Goal: Information Seeking & Learning: Learn about a topic

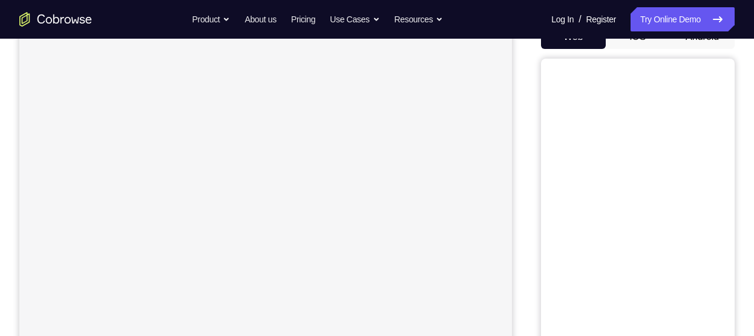
scroll to position [114, 0]
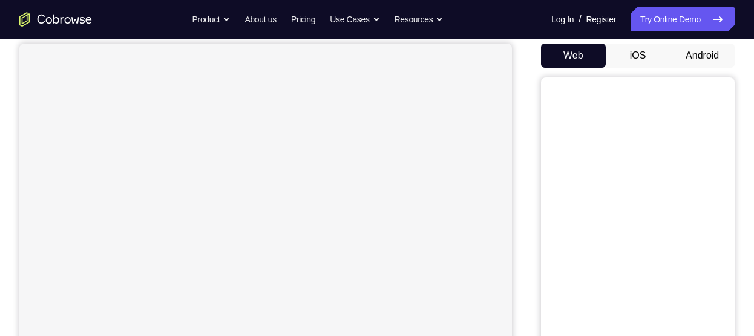
click at [701, 56] on button "Android" at bounding box center [702, 56] width 65 height 24
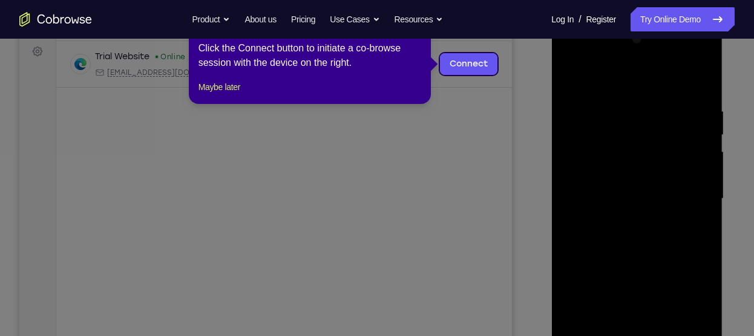
scroll to position [182, 0]
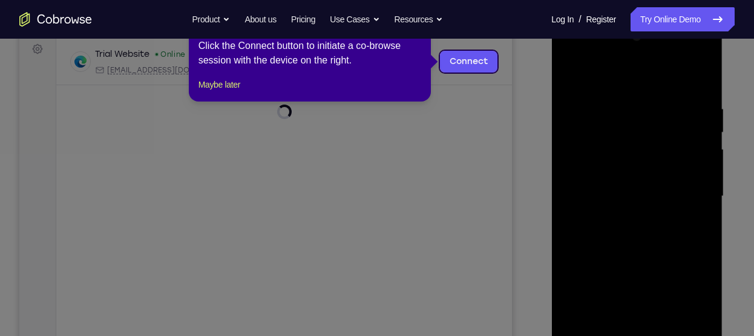
click at [521, 137] on icon at bounding box center [381, 168] width 763 height 336
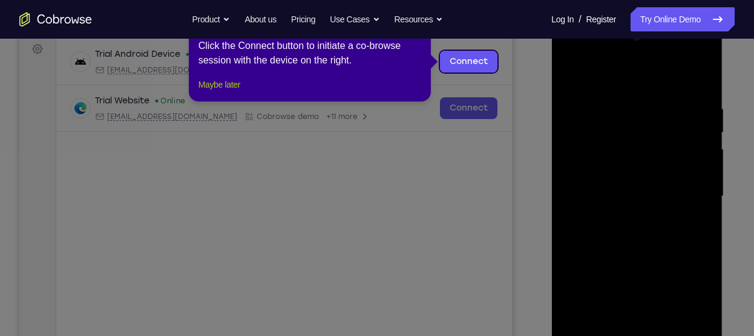
click at [240, 92] on button "Maybe later" at bounding box center [219, 84] width 42 height 15
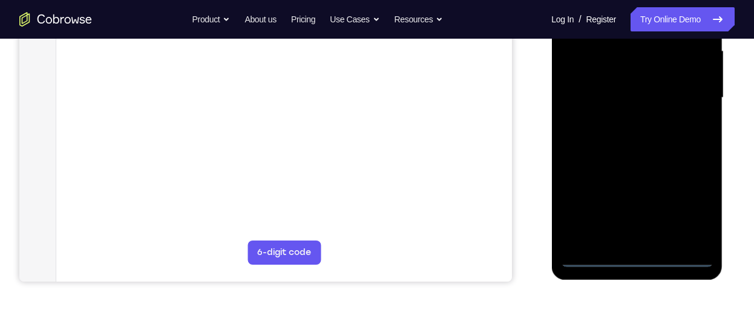
scroll to position [281, 0]
click at [638, 258] on div at bounding box center [636, 97] width 152 height 339
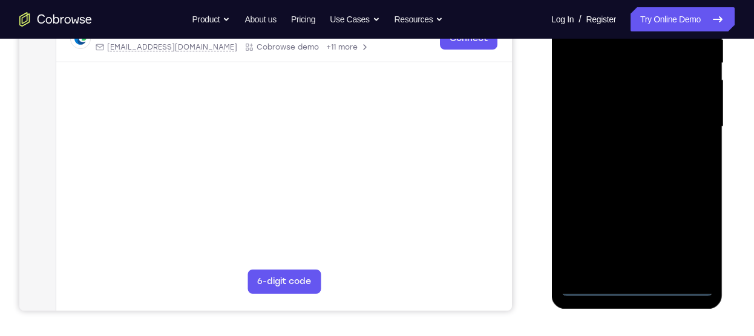
scroll to position [250, 0]
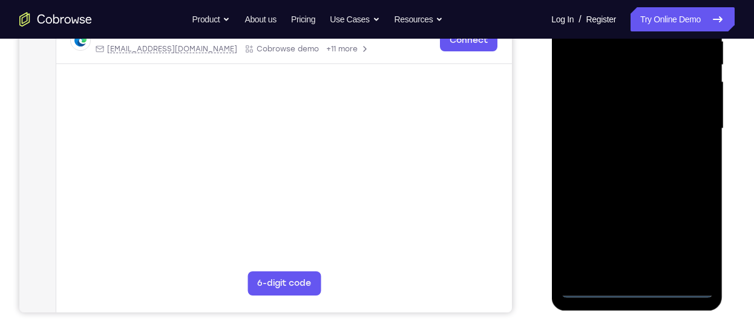
click at [684, 238] on div at bounding box center [636, 128] width 152 height 339
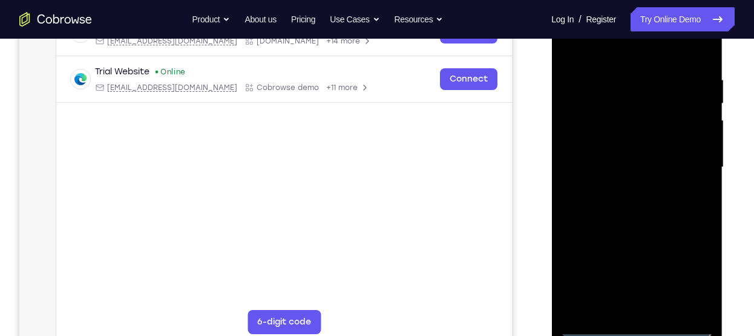
scroll to position [192, 0]
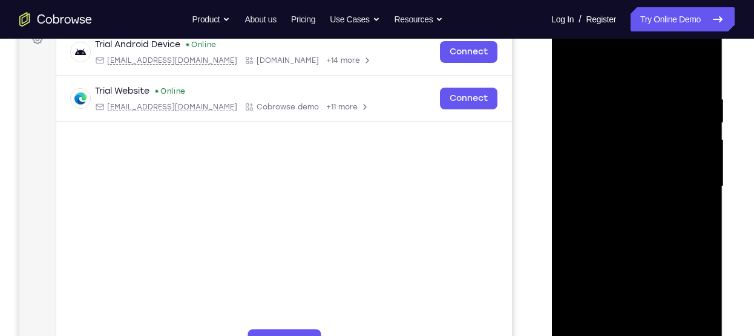
click at [611, 64] on div at bounding box center [636, 187] width 152 height 339
click at [679, 181] on div at bounding box center [636, 187] width 152 height 339
click at [625, 209] on div at bounding box center [636, 187] width 152 height 339
click at [645, 171] on div at bounding box center [636, 187] width 152 height 339
click at [609, 188] on div at bounding box center [636, 187] width 152 height 339
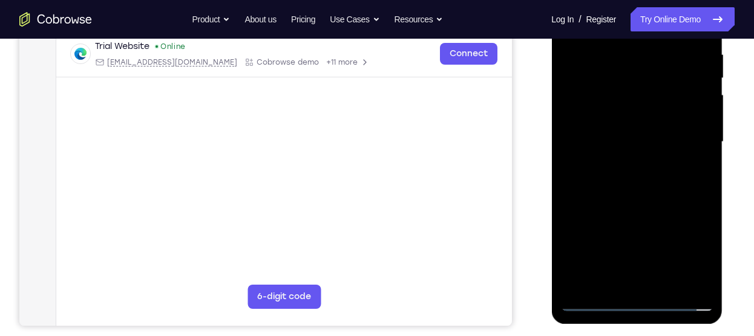
scroll to position [171, 0]
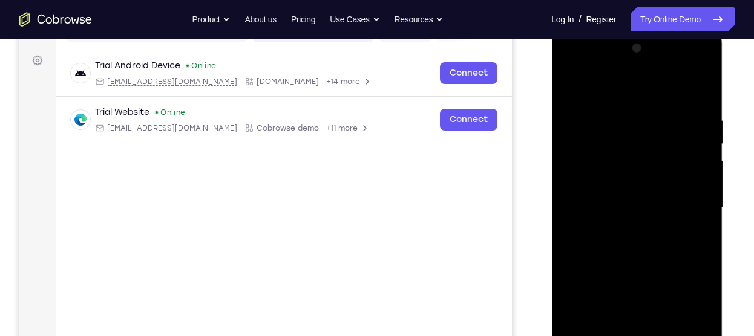
click at [638, 243] on div at bounding box center [636, 208] width 152 height 339
click at [636, 269] on div at bounding box center [636, 208] width 152 height 339
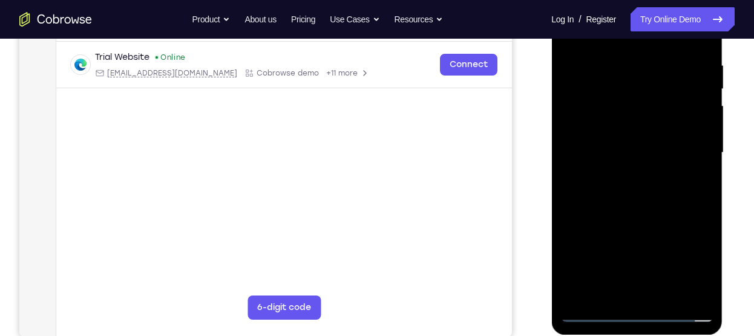
scroll to position [227, 0]
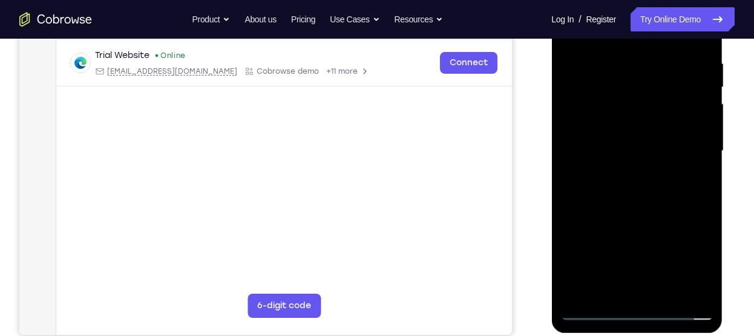
click at [631, 91] on div at bounding box center [636, 151] width 152 height 339
click at [631, 114] on div at bounding box center [636, 151] width 152 height 339
click at [631, 218] on div at bounding box center [636, 151] width 152 height 339
click at [608, 139] on div at bounding box center [636, 151] width 152 height 339
click at [630, 295] on div at bounding box center [636, 151] width 152 height 339
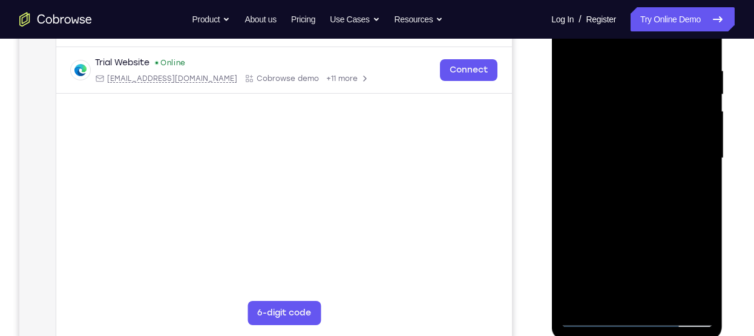
scroll to position [221, 0]
click at [586, 143] on div at bounding box center [636, 158] width 152 height 339
click at [622, 291] on div at bounding box center [636, 158] width 152 height 339
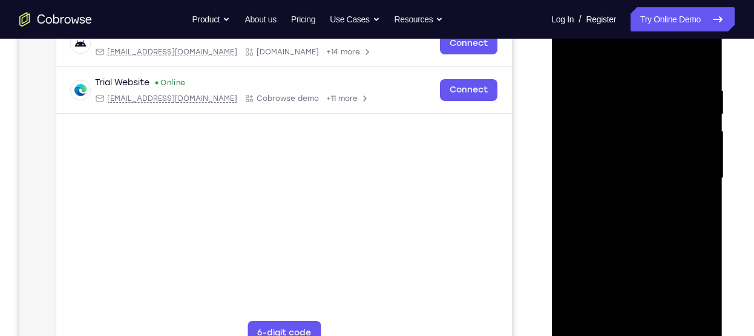
scroll to position [218, 0]
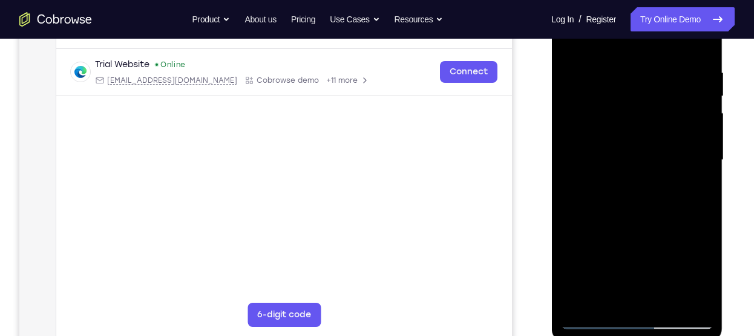
click at [638, 296] on div at bounding box center [636, 160] width 152 height 339
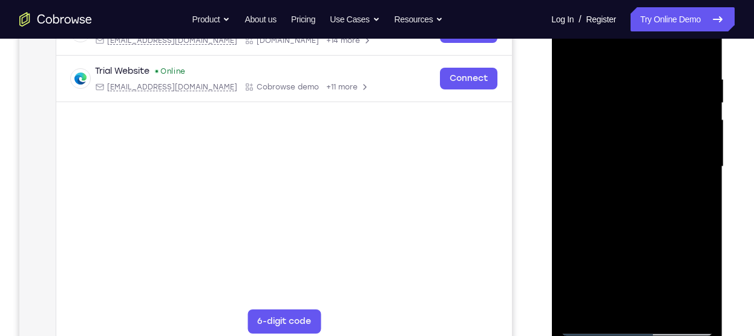
scroll to position [214, 0]
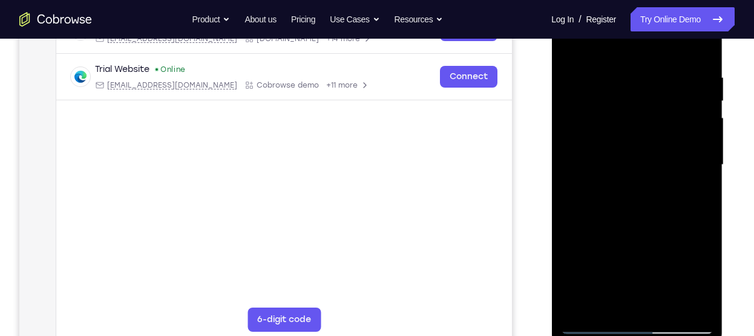
click at [591, 324] on div at bounding box center [636, 165] width 152 height 339
click at [622, 113] on div at bounding box center [636, 165] width 152 height 339
click at [611, 135] on div at bounding box center [636, 165] width 152 height 339
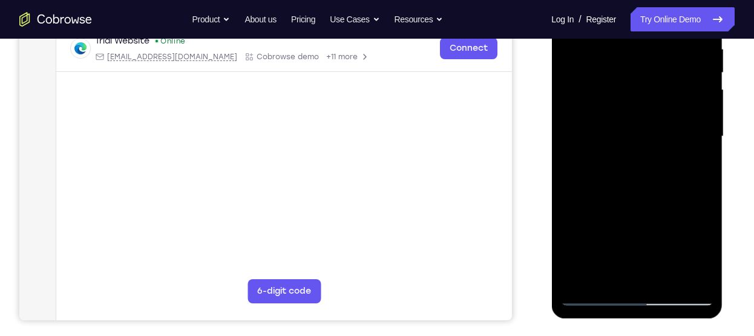
scroll to position [210, 0]
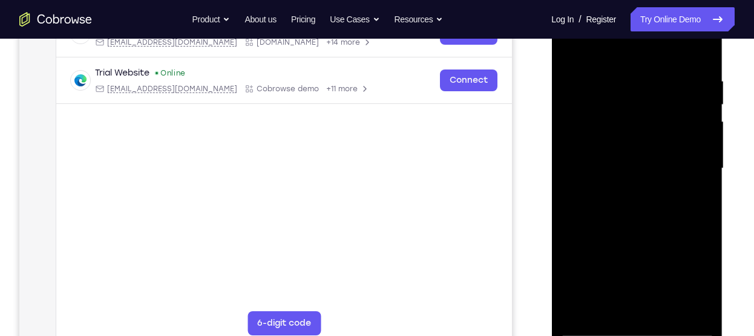
click at [631, 232] on div at bounding box center [636, 168] width 152 height 339
click at [603, 151] on div at bounding box center [636, 168] width 152 height 339
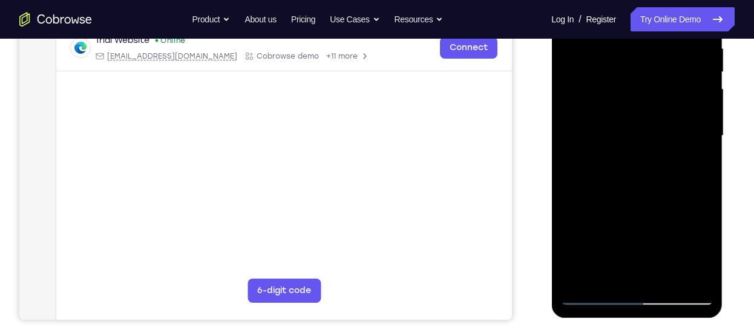
click at [635, 279] on div at bounding box center [636, 136] width 152 height 339
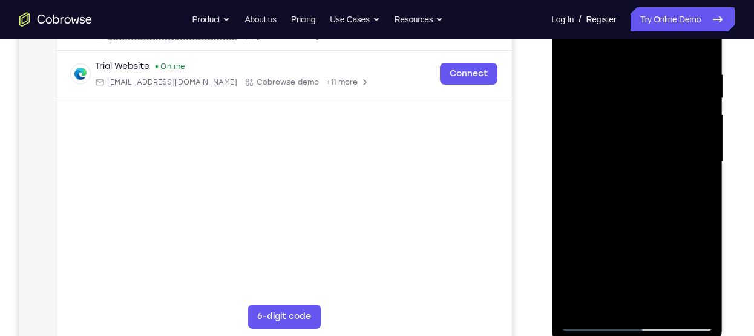
scroll to position [215, 0]
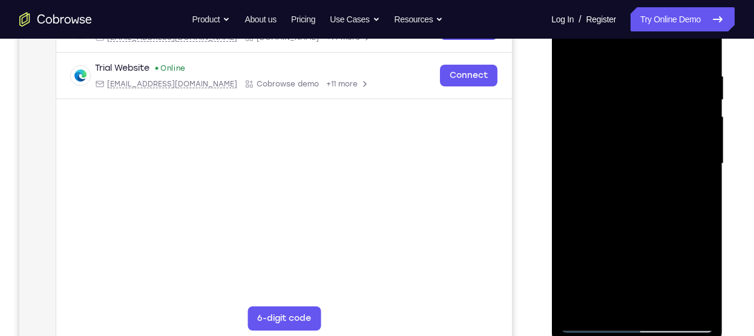
click at [610, 131] on div at bounding box center [636, 164] width 152 height 339
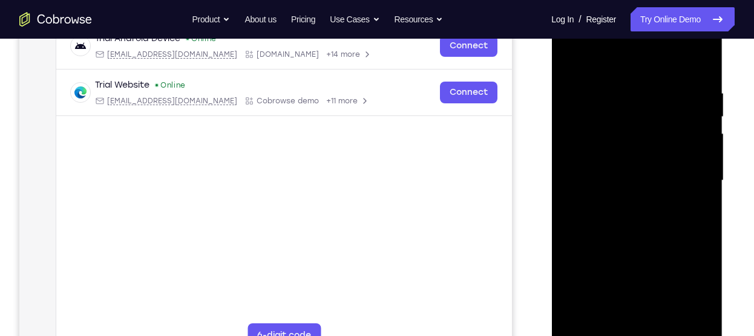
scroll to position [197, 0]
click at [570, 57] on div at bounding box center [636, 181] width 152 height 339
click at [565, 57] on div at bounding box center [636, 181] width 152 height 339
click at [570, 59] on div at bounding box center [636, 181] width 152 height 339
click at [568, 59] on div at bounding box center [636, 181] width 152 height 339
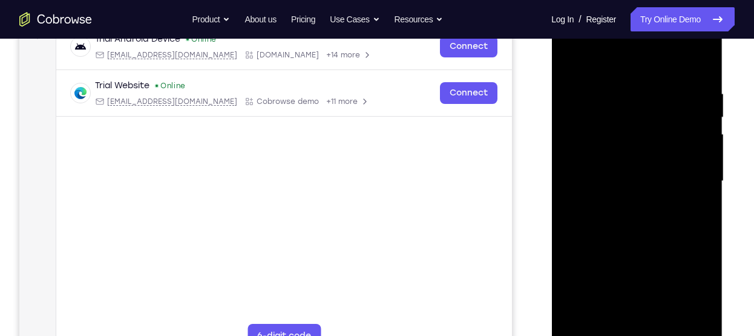
click at [569, 60] on div at bounding box center [636, 181] width 152 height 339
click at [566, 56] on div at bounding box center [636, 181] width 152 height 339
click at [566, 60] on div at bounding box center [636, 181] width 152 height 339
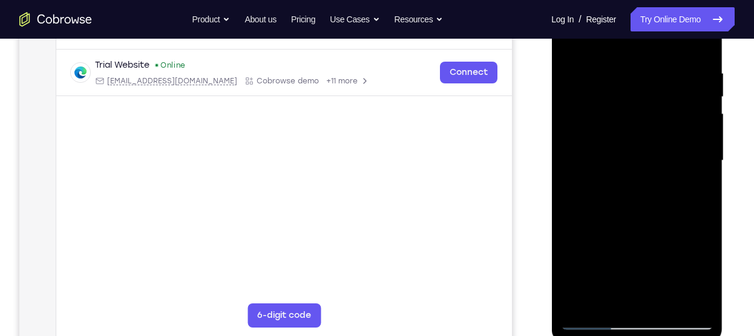
scroll to position [217, 0]
click at [611, 148] on div at bounding box center [636, 161] width 152 height 339
click at [611, 162] on div at bounding box center [636, 161] width 152 height 339
click at [651, 198] on div at bounding box center [636, 161] width 152 height 339
click at [629, 203] on div at bounding box center [636, 161] width 152 height 339
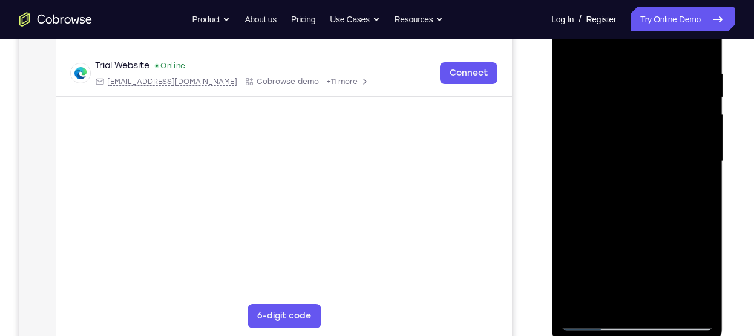
click at [633, 197] on div at bounding box center [636, 161] width 152 height 339
click at [664, 201] on div at bounding box center [636, 161] width 152 height 339
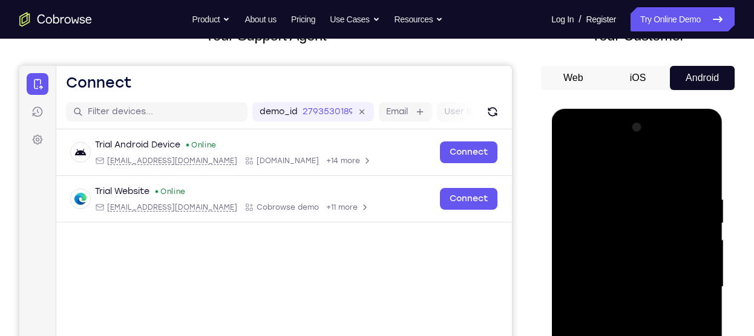
scroll to position [91, 0]
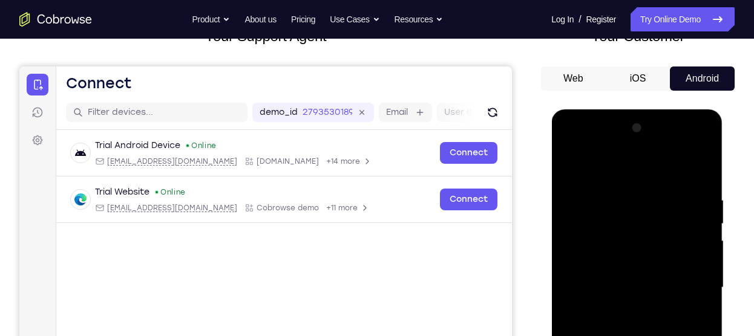
click at [638, 85] on button "iOS" at bounding box center [638, 79] width 65 height 24
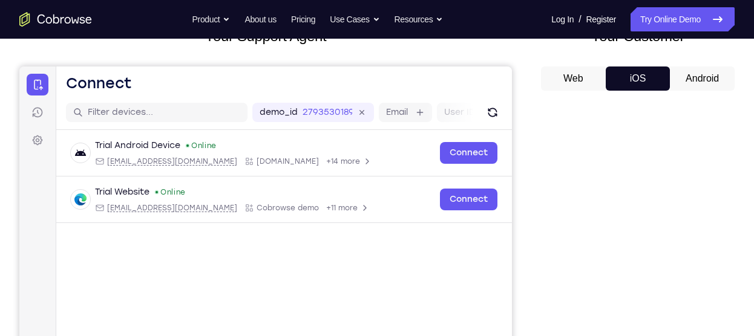
click at [679, 83] on button "Android" at bounding box center [702, 79] width 65 height 24
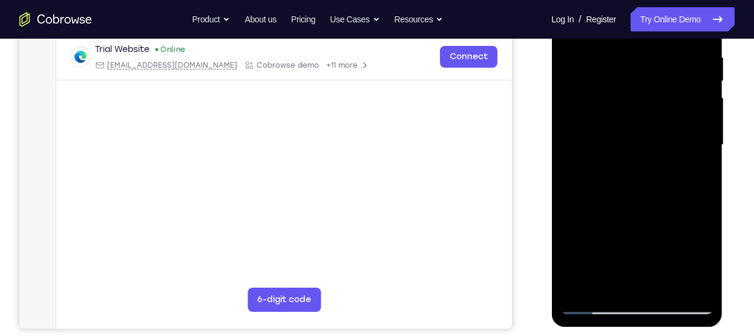
scroll to position [235, 0]
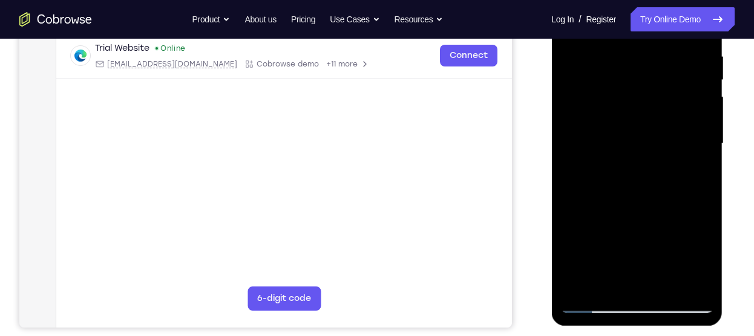
click at [639, 301] on div at bounding box center [636, 144] width 152 height 339
click at [690, 255] on div at bounding box center [636, 144] width 152 height 339
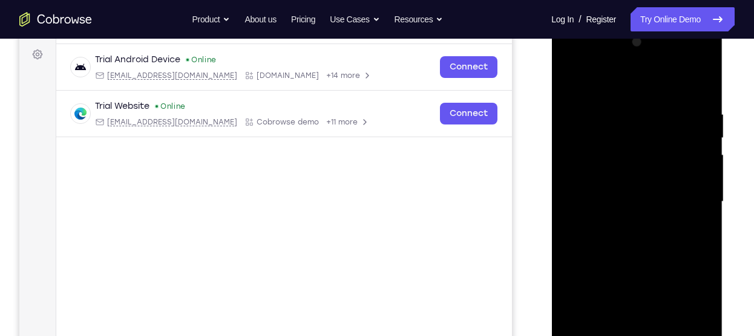
scroll to position [176, 0]
click at [639, 256] on div at bounding box center [636, 202] width 152 height 339
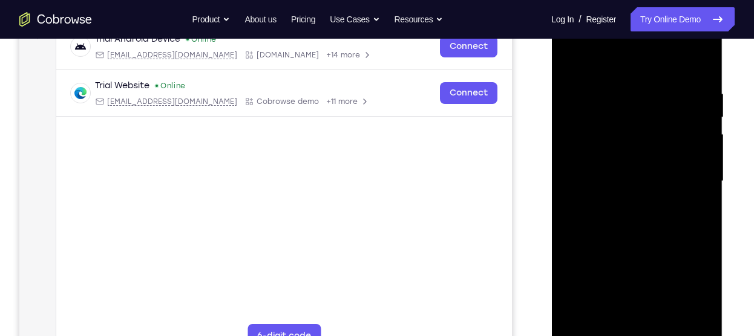
scroll to position [198, 0]
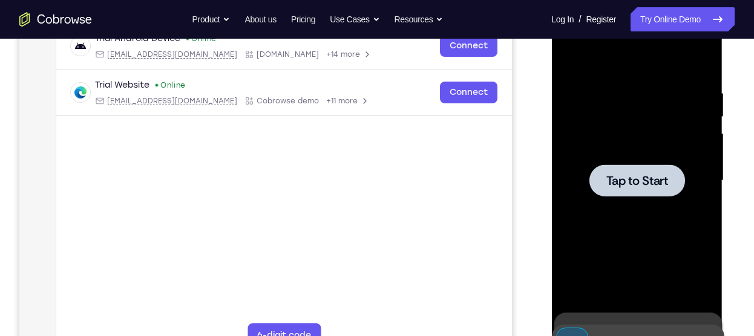
click at [538, 132] on div "Your Support Agent Your Customer Web iOS Android" at bounding box center [376, 141] width 715 height 447
click at [655, 165] on div at bounding box center [637, 181] width 96 height 32
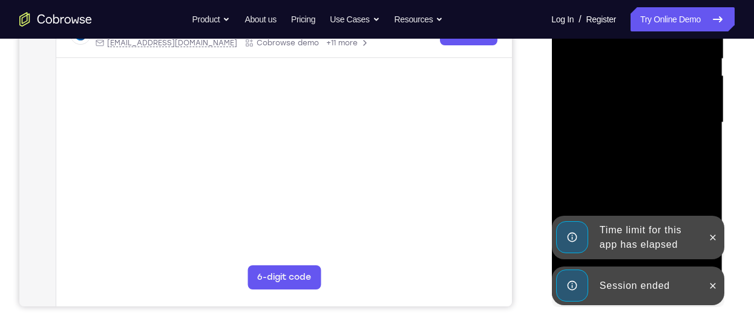
scroll to position [257, 0]
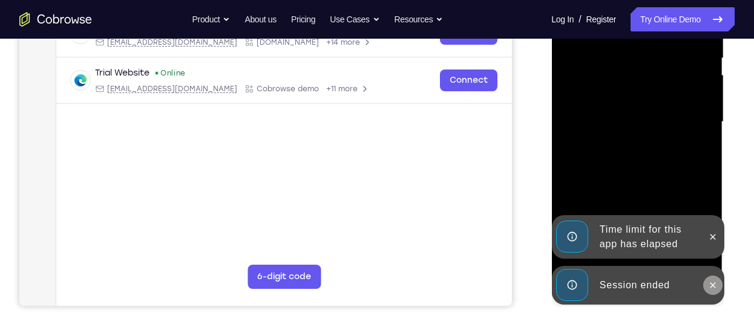
click at [706, 283] on button at bounding box center [711, 285] width 19 height 19
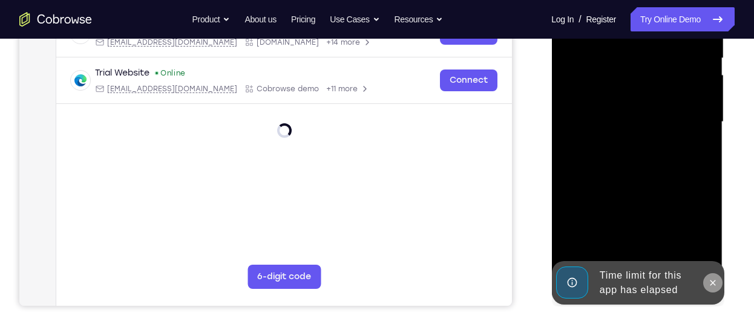
drag, startPoint x: 707, startPoint y: 243, endPoint x: 708, endPoint y: 281, distance: 38.1
click at [708, 281] on div "Online web based iOS Simulators and Android Emulators. Run iPhone, iPad, Mobile…" at bounding box center [637, 125] width 172 height 363
click at [708, 281] on icon at bounding box center [712, 283] width 10 height 10
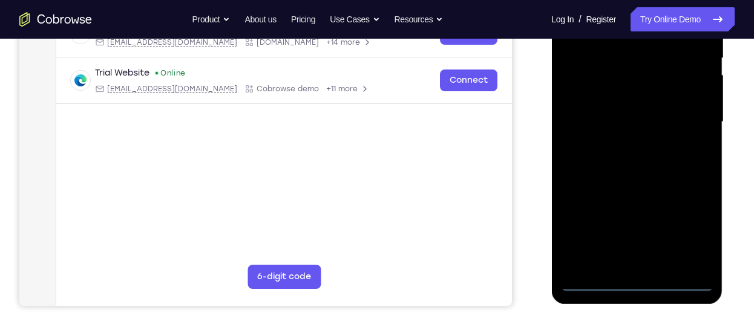
click at [644, 285] on div at bounding box center [636, 122] width 152 height 339
click at [686, 226] on div at bounding box center [636, 122] width 152 height 339
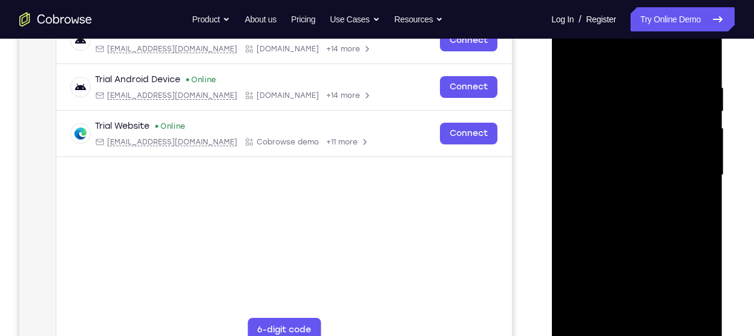
click at [630, 63] on div at bounding box center [636, 175] width 152 height 339
click at [691, 175] on div at bounding box center [636, 175] width 152 height 339
click at [619, 199] on div at bounding box center [636, 175] width 152 height 339
click at [642, 166] on div at bounding box center [636, 175] width 152 height 339
click at [627, 172] on div at bounding box center [636, 175] width 152 height 339
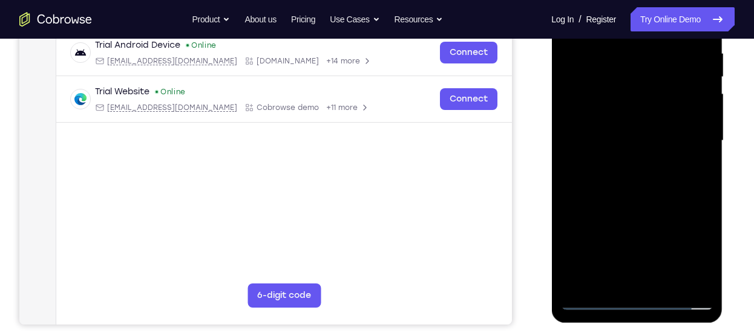
scroll to position [239, 0]
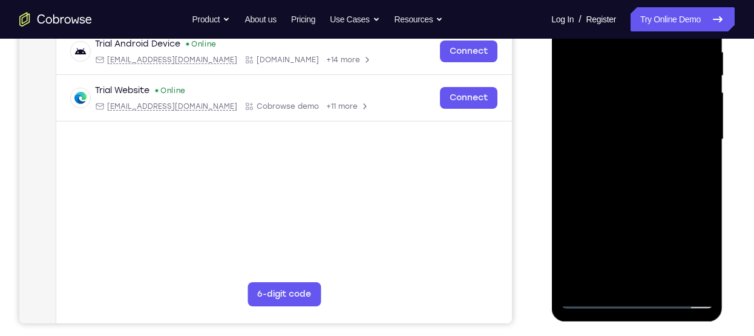
click at [635, 169] on div at bounding box center [636, 139] width 152 height 339
click at [636, 195] on div at bounding box center [636, 139] width 152 height 339
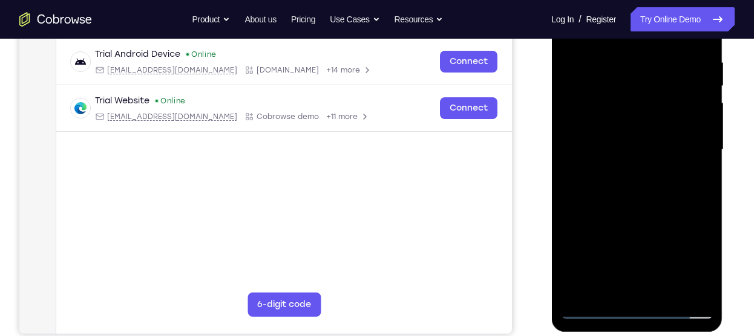
click at [625, 90] on div at bounding box center [636, 150] width 152 height 339
click at [625, 119] on div at bounding box center [636, 150] width 152 height 339
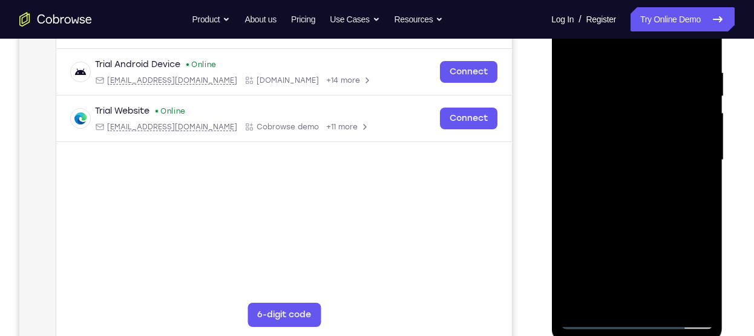
scroll to position [250, 0]
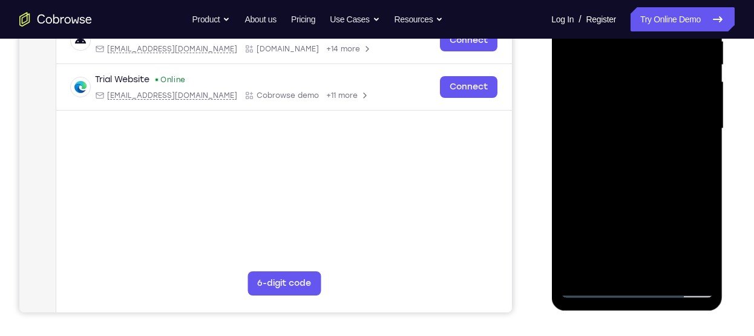
click at [644, 194] on div at bounding box center [636, 128] width 152 height 339
click at [624, 114] on div at bounding box center [636, 128] width 152 height 339
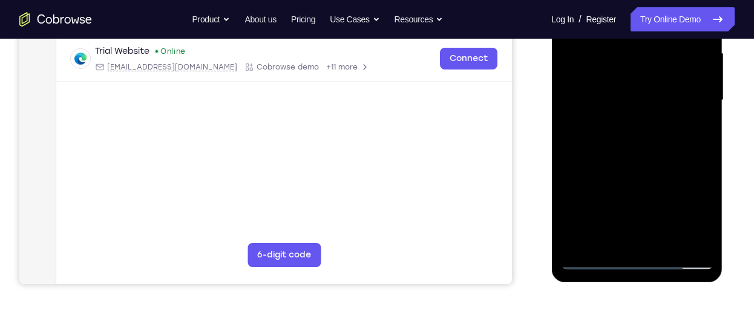
scroll to position [281, 0]
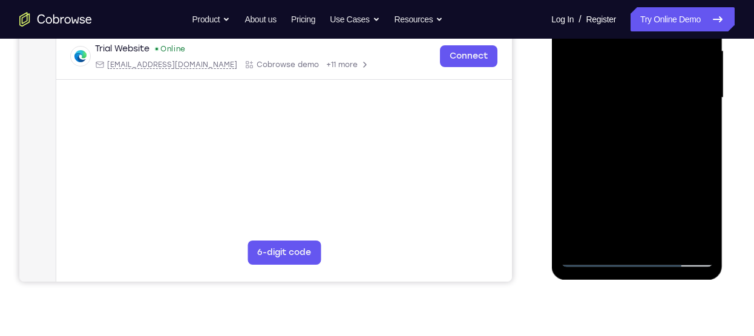
click at [633, 238] on div at bounding box center [636, 98] width 152 height 339
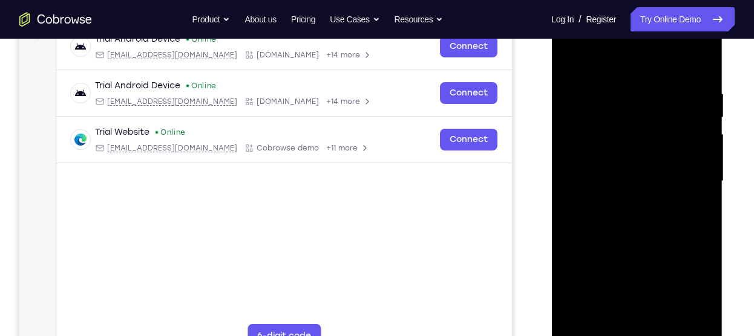
scroll to position [197, 0]
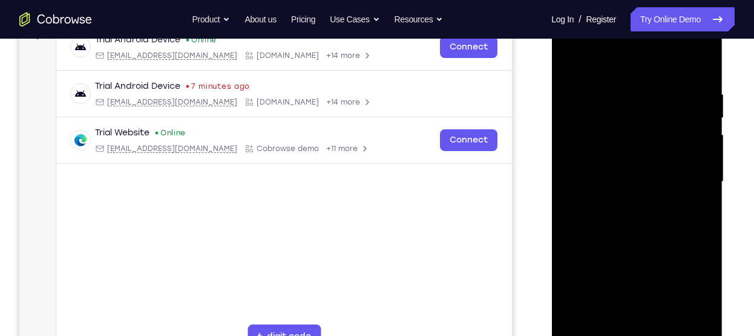
click at [602, 166] on div at bounding box center [636, 182] width 152 height 339
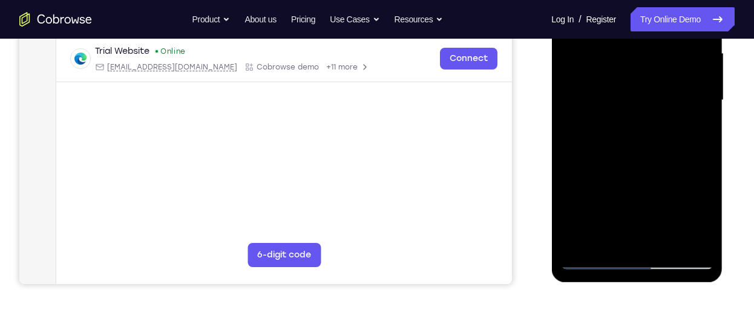
scroll to position [279, 0]
click at [590, 262] on div at bounding box center [636, 99] width 152 height 339
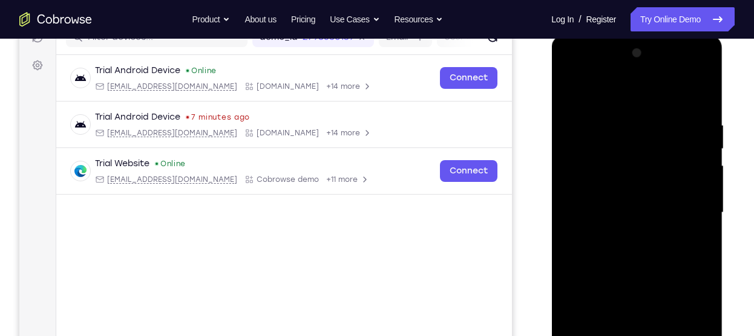
scroll to position [165, 0]
click at [630, 129] on div at bounding box center [636, 213] width 152 height 339
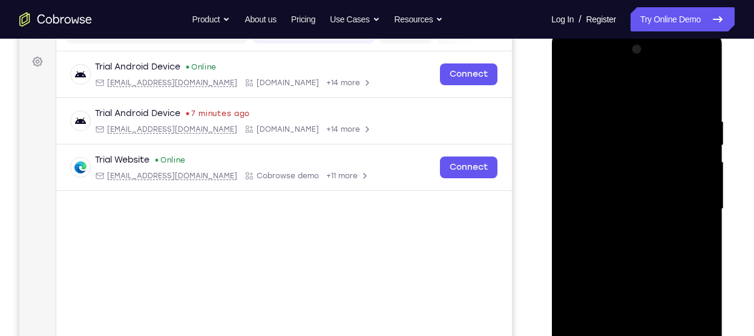
scroll to position [168, 0]
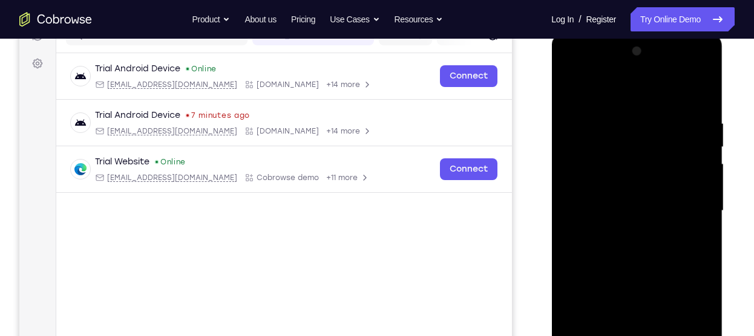
click at [685, 68] on div at bounding box center [636, 211] width 152 height 339
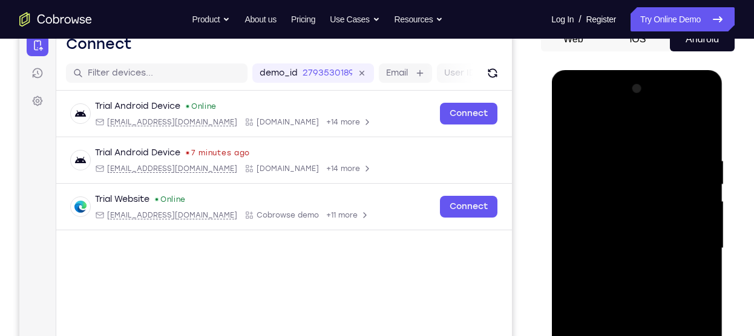
scroll to position [124, 0]
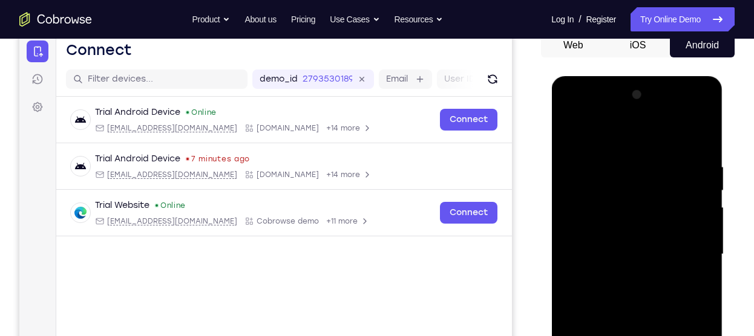
click at [629, 137] on div at bounding box center [636, 254] width 152 height 339
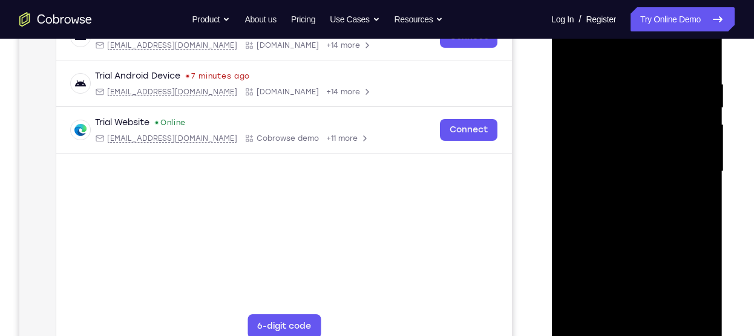
scroll to position [208, 0]
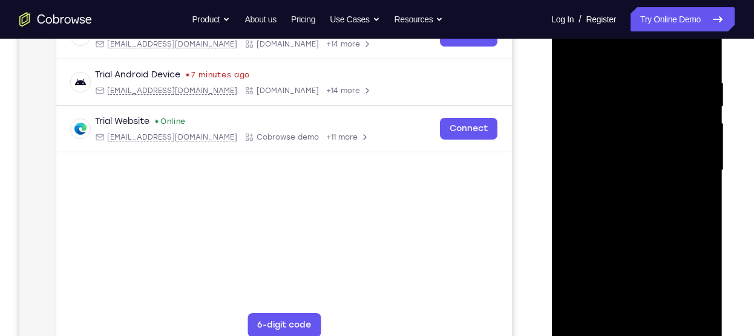
click at [620, 164] on div at bounding box center [636, 170] width 152 height 339
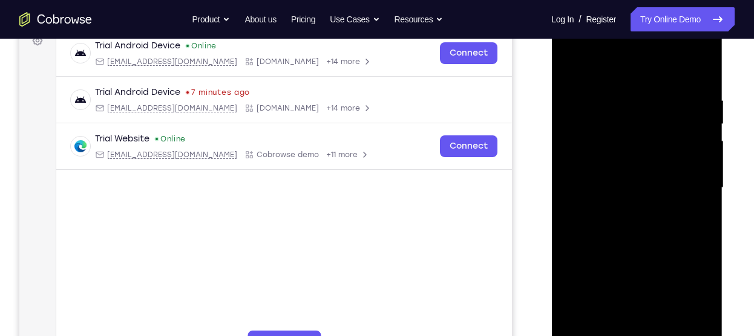
scroll to position [189, 0]
click at [616, 192] on div at bounding box center [636, 189] width 152 height 339
click at [586, 177] on div at bounding box center [636, 189] width 152 height 339
click at [599, 177] on div at bounding box center [636, 189] width 152 height 339
click at [612, 204] on div at bounding box center [636, 189] width 152 height 339
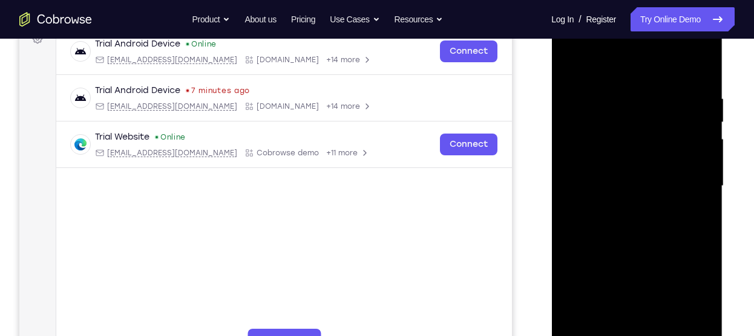
scroll to position [189, 0]
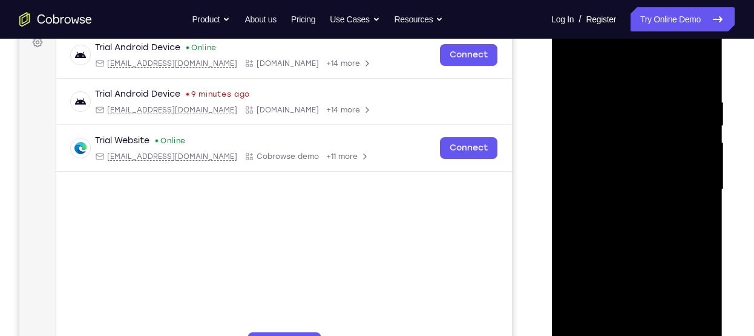
click at [624, 250] on div at bounding box center [636, 190] width 152 height 339
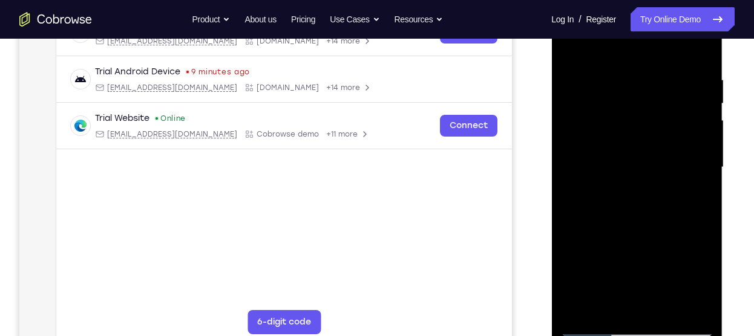
scroll to position [212, 0]
click at [635, 136] on div at bounding box center [636, 167] width 152 height 339
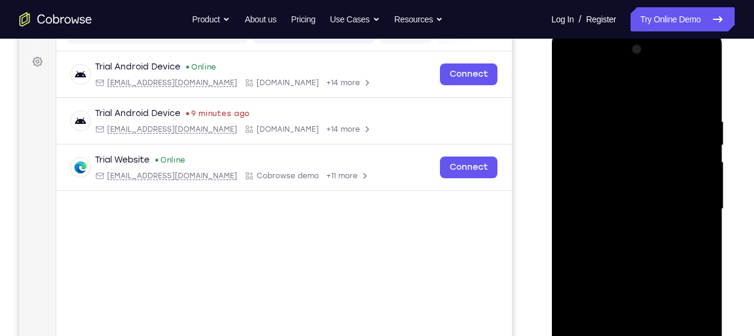
scroll to position [167, 0]
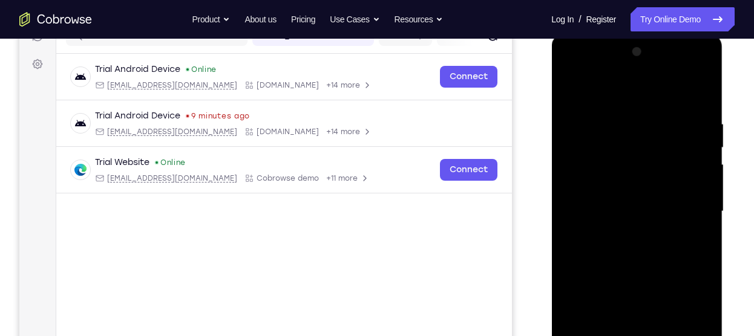
click at [684, 95] on div at bounding box center [636, 211] width 152 height 339
click at [649, 185] on div at bounding box center [636, 211] width 152 height 339
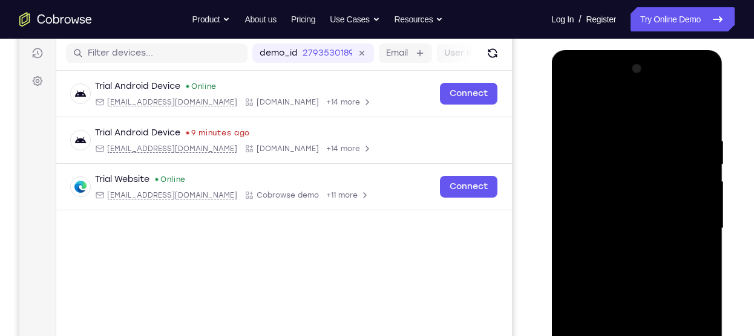
scroll to position [149, 0]
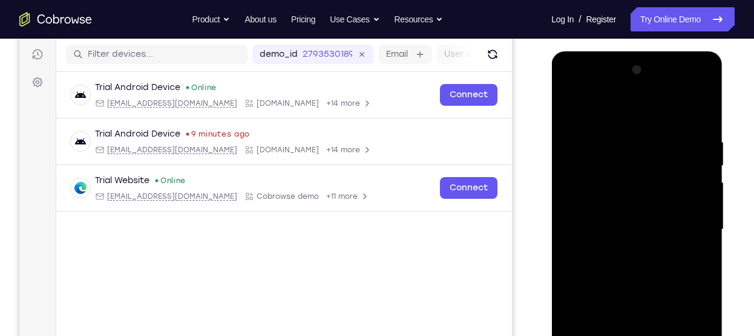
click at [570, 113] on div at bounding box center [636, 229] width 152 height 339
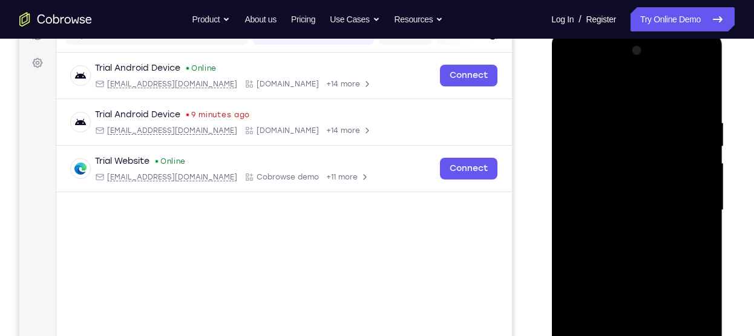
scroll to position [169, 0]
click at [632, 264] on div at bounding box center [636, 210] width 152 height 339
click at [643, 181] on div at bounding box center [636, 210] width 152 height 339
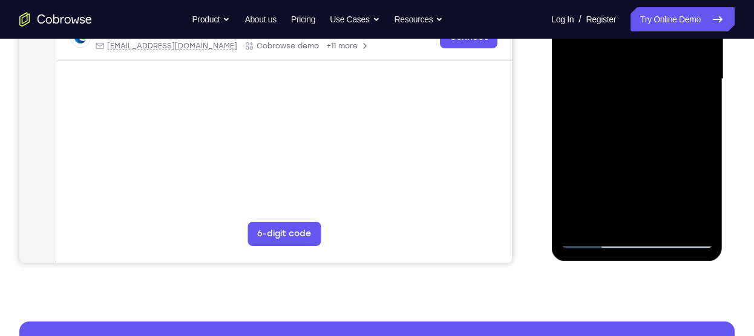
scroll to position [301, 0]
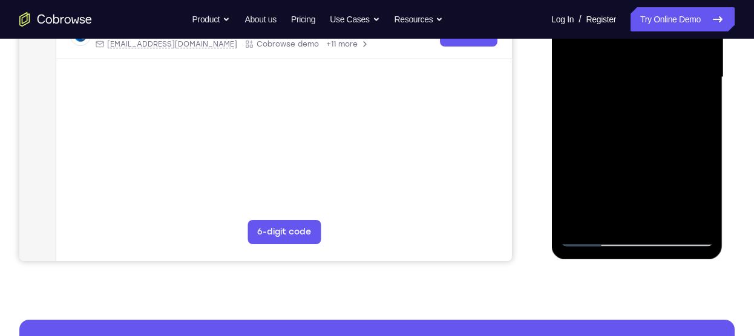
click at [679, 84] on div at bounding box center [636, 77] width 152 height 339
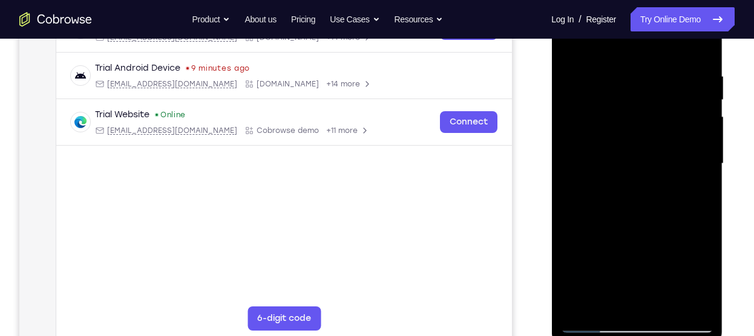
scroll to position [212, 0]
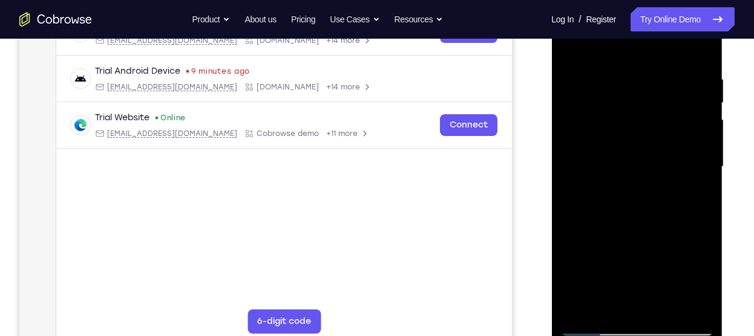
click at [675, 143] on div at bounding box center [636, 167] width 152 height 339
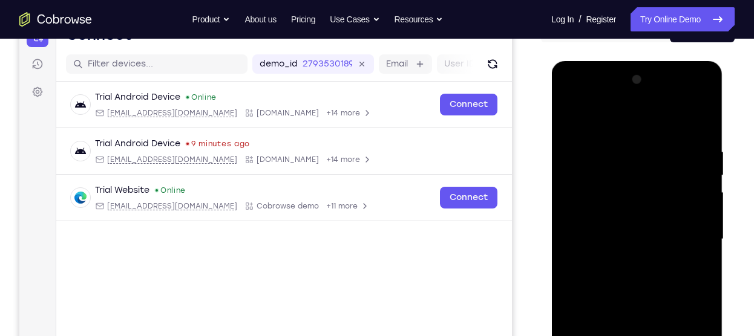
scroll to position [139, 0]
click at [577, 125] on div at bounding box center [636, 240] width 152 height 339
click at [570, 125] on div at bounding box center [636, 240] width 152 height 339
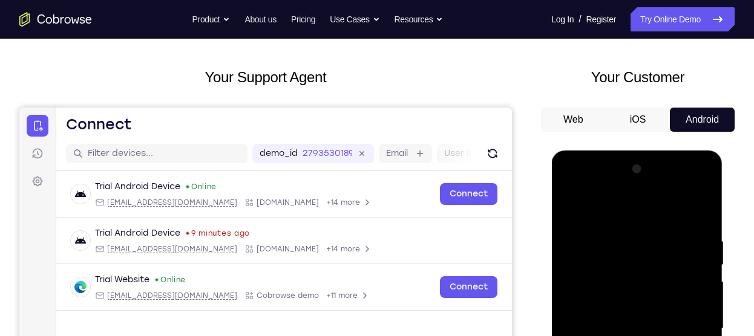
scroll to position [44, 0]
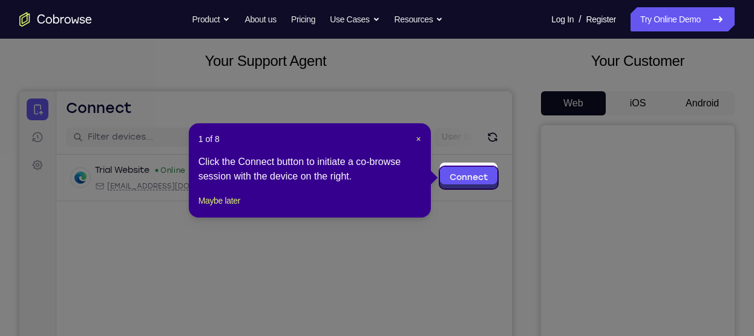
scroll to position [64, 0]
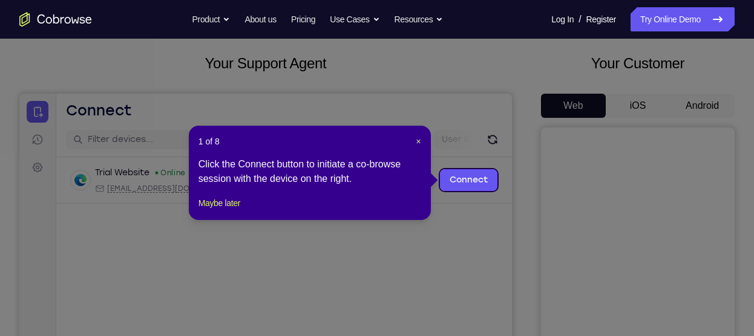
click at [485, 144] on icon at bounding box center [381, 168] width 763 height 336
click at [416, 140] on span "×" at bounding box center [418, 142] width 5 height 10
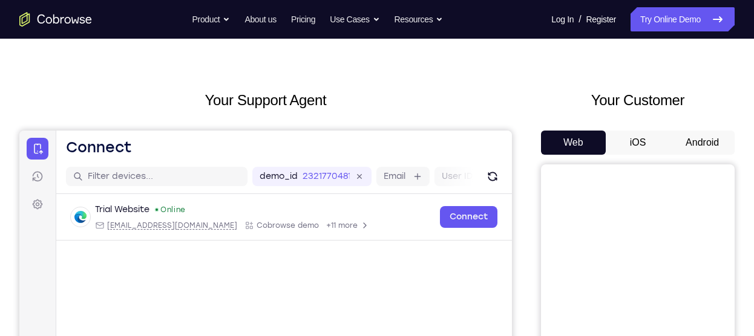
scroll to position [21, 0]
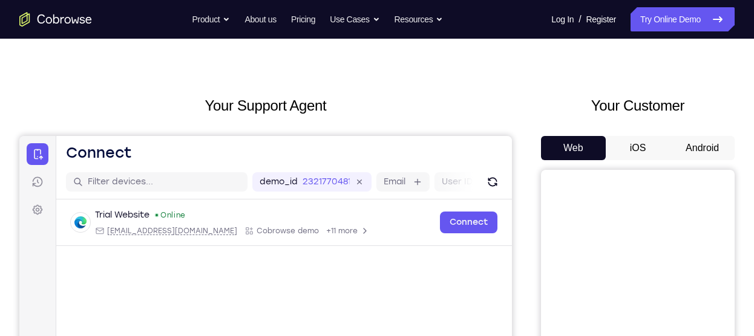
click at [577, 151] on button "Web" at bounding box center [573, 148] width 65 height 24
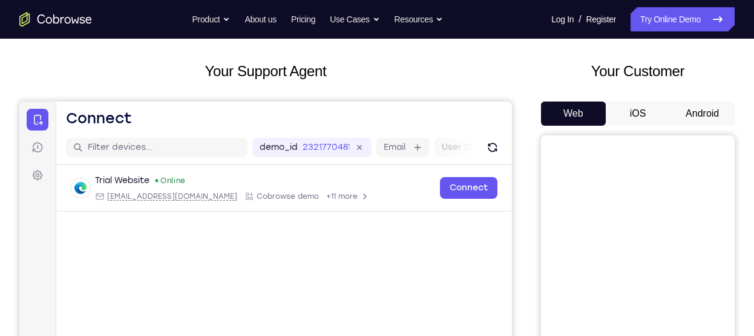
scroll to position [0, 0]
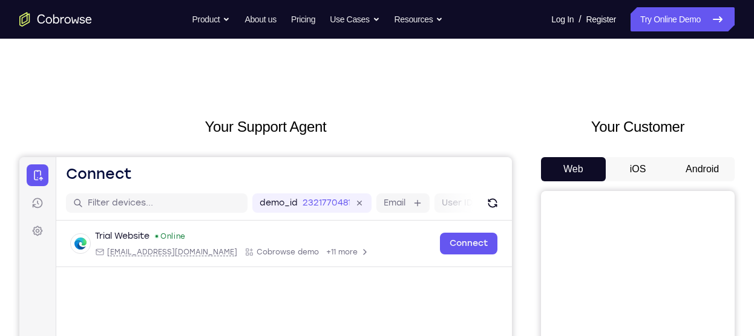
click at [641, 172] on button "iOS" at bounding box center [638, 169] width 65 height 24
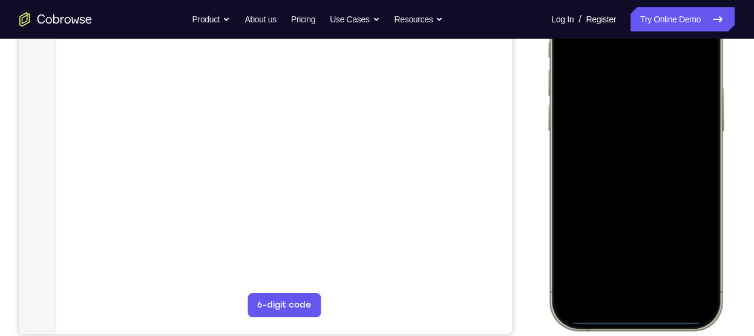
scroll to position [229, 0]
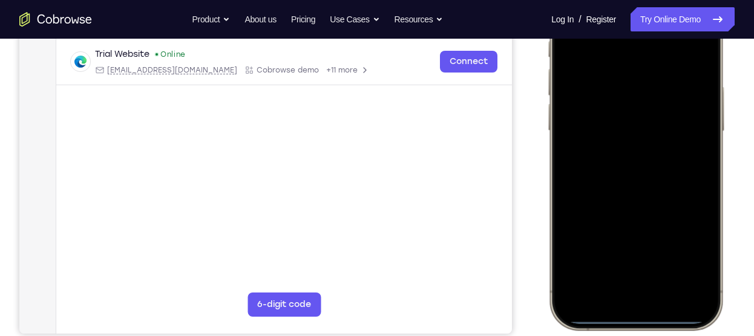
drag, startPoint x: 633, startPoint y: 323, endPoint x: 636, endPoint y: 136, distance: 187.0
click at [636, 136] on div at bounding box center [635, 150] width 159 height 345
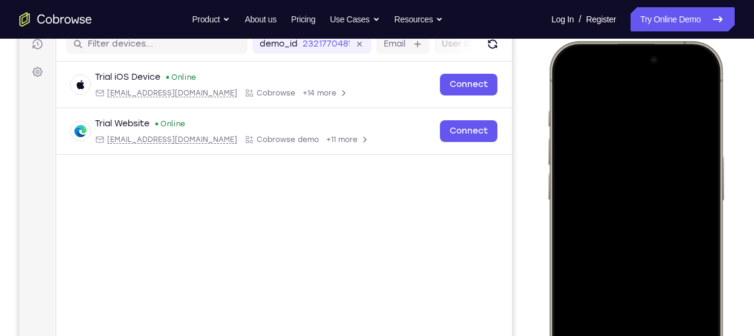
scroll to position [160, 0]
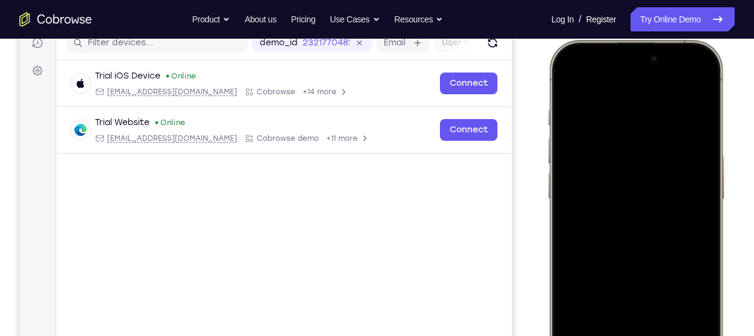
click at [630, 68] on div at bounding box center [635, 219] width 159 height 345
drag, startPoint x: 633, startPoint y: 77, endPoint x: 654, endPoint y: 219, distance: 143.7
click at [654, 219] on div at bounding box center [635, 219] width 159 height 345
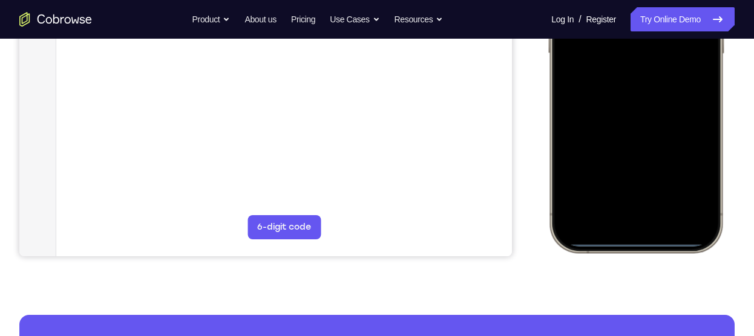
scroll to position [307, 0]
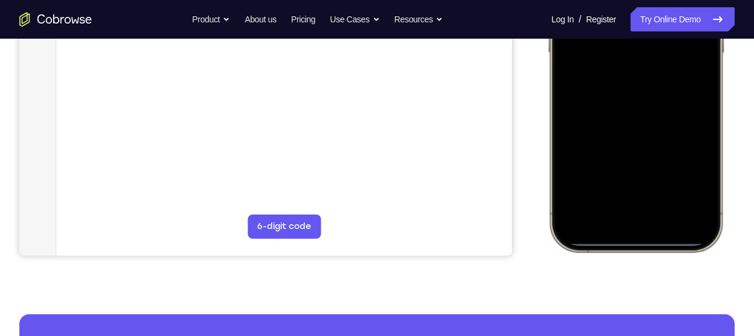
drag, startPoint x: 644, startPoint y: 243, endPoint x: 644, endPoint y: 80, distance: 163.3
click at [644, 80] on div at bounding box center [635, 72] width 159 height 345
click at [646, 243] on div at bounding box center [635, 72] width 159 height 345
click at [638, 244] on div at bounding box center [635, 72] width 159 height 345
drag, startPoint x: 638, startPoint y: 244, endPoint x: 630, endPoint y: 148, distance: 95.9
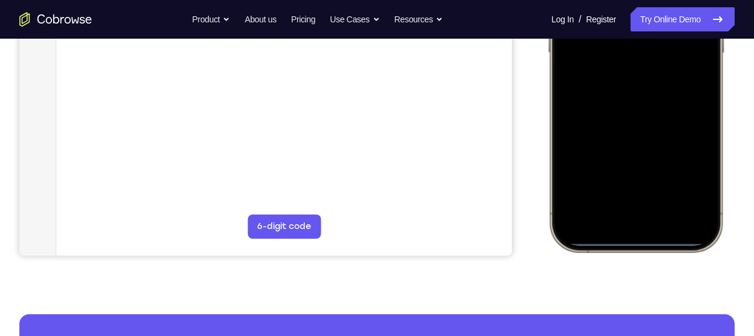
click at [630, 148] on div at bounding box center [635, 72] width 159 height 345
drag, startPoint x: 632, startPoint y: 241, endPoint x: 633, endPoint y: 160, distance: 81.7
click at [633, 160] on div at bounding box center [635, 72] width 159 height 345
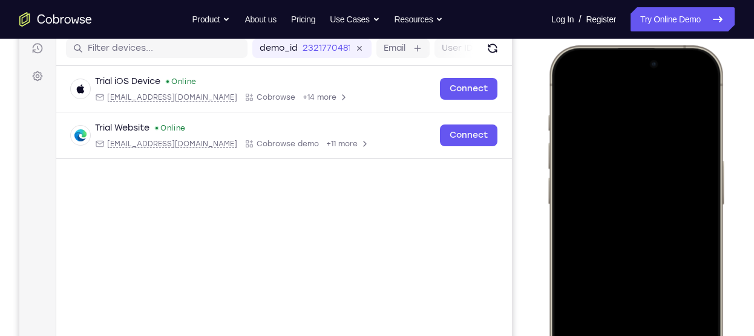
scroll to position [154, 0]
click at [572, 93] on div at bounding box center [635, 225] width 159 height 345
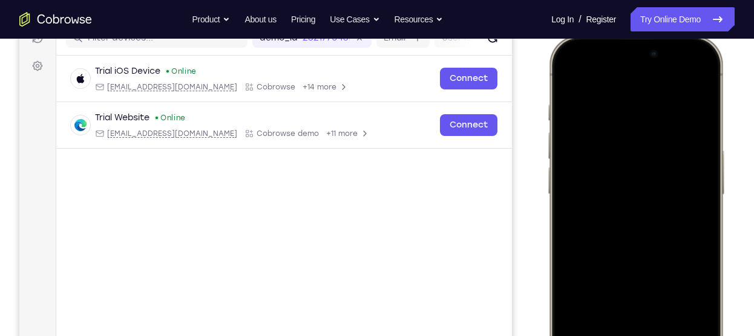
scroll to position [164, 0]
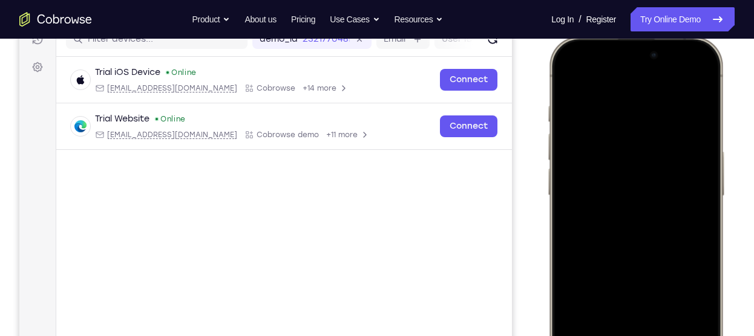
drag, startPoint x: 634, startPoint y: 76, endPoint x: 681, endPoint y: 264, distance: 194.4
click at [681, 264] on div at bounding box center [635, 215] width 159 height 345
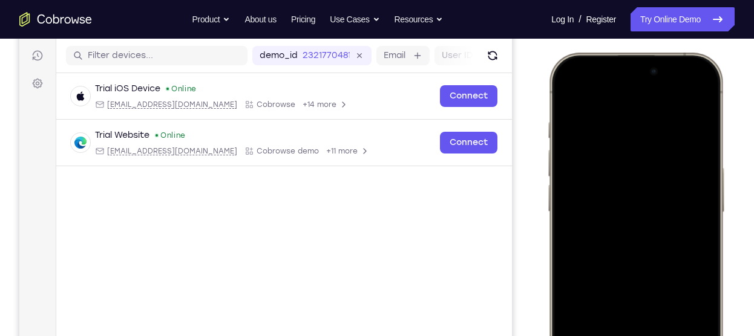
scroll to position [143, 0]
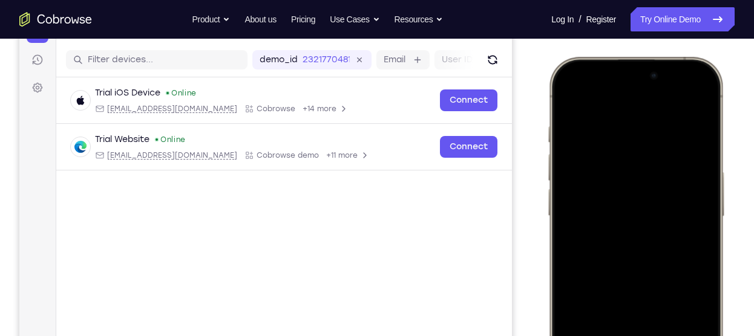
click at [586, 69] on div at bounding box center [635, 236] width 159 height 345
drag, startPoint x: 587, startPoint y: 69, endPoint x: 641, endPoint y: 222, distance: 162.5
click at [641, 222] on div at bounding box center [635, 236] width 159 height 345
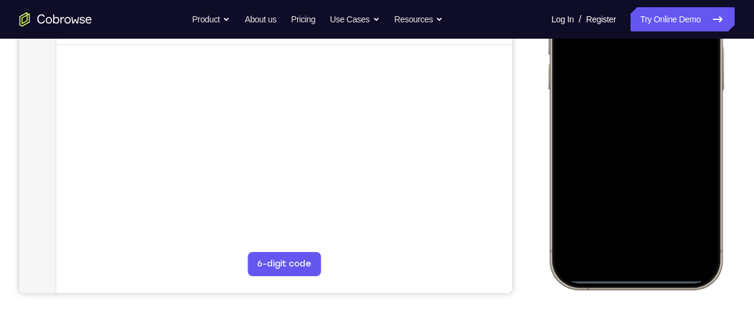
scroll to position [291, 0]
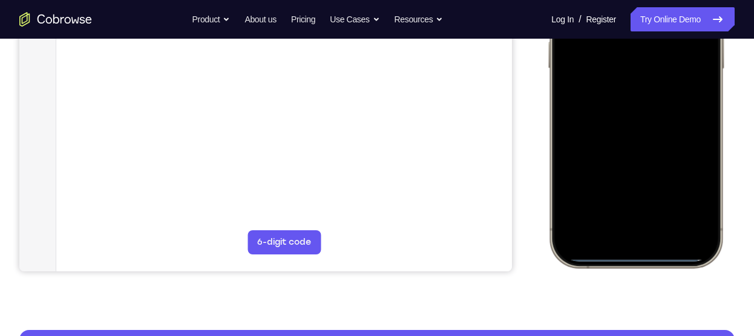
drag, startPoint x: 638, startPoint y: 256, endPoint x: 639, endPoint y: 68, distance: 187.5
click at [639, 68] on div at bounding box center [635, 88] width 159 height 345
drag, startPoint x: 635, startPoint y: 261, endPoint x: 647, endPoint y: 49, distance: 212.1
click at [647, 49] on div at bounding box center [635, 88] width 159 height 345
drag, startPoint x: 639, startPoint y: 256, endPoint x: 650, endPoint y: 110, distance: 146.2
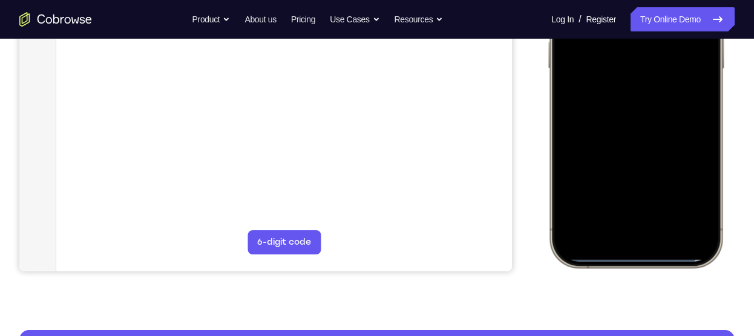
click at [650, 110] on div at bounding box center [635, 88] width 159 height 345
drag, startPoint x: 638, startPoint y: 259, endPoint x: 637, endPoint y: 86, distance: 173.0
click at [637, 86] on div at bounding box center [635, 88] width 159 height 345
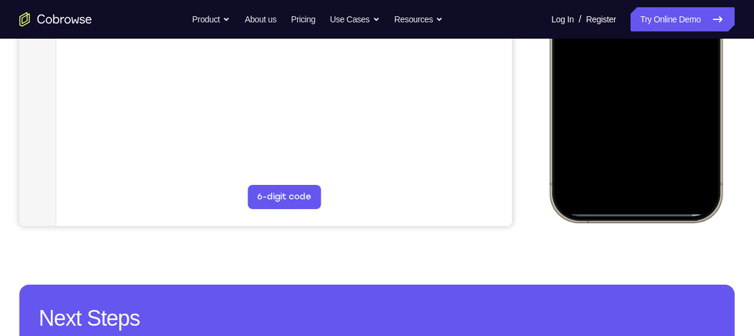
scroll to position [327, 0]
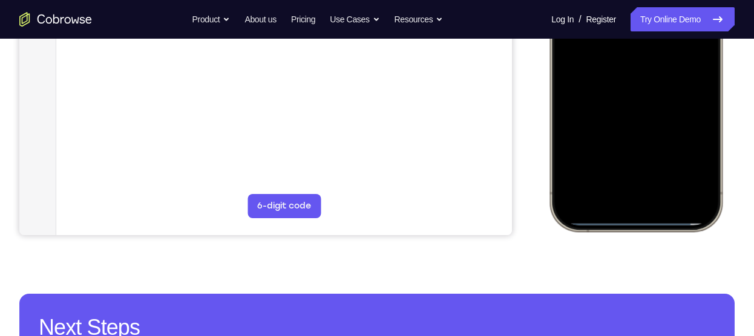
drag, startPoint x: 639, startPoint y: 223, endPoint x: 637, endPoint y: 42, distance: 180.3
click at [637, 42] on div at bounding box center [635, 52] width 159 height 345
drag, startPoint x: 628, startPoint y: 223, endPoint x: 632, endPoint y: 105, distance: 117.4
click at [632, 105] on div at bounding box center [635, 52] width 159 height 345
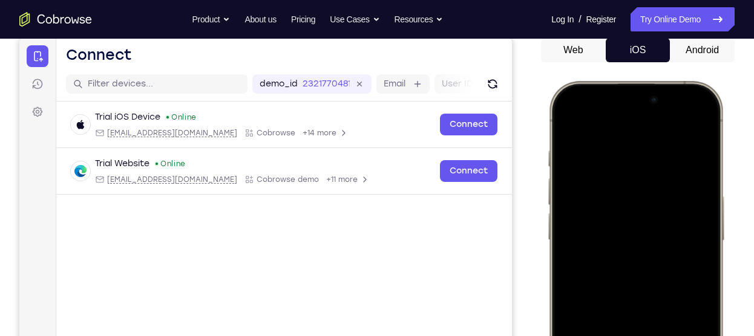
scroll to position [119, 0]
drag, startPoint x: 690, startPoint y: 99, endPoint x: 652, endPoint y: 310, distance: 215.1
click at [652, 310] on div at bounding box center [635, 260] width 159 height 345
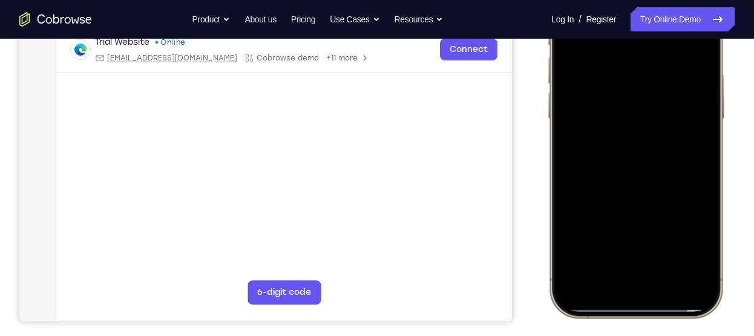
scroll to position [247, 0]
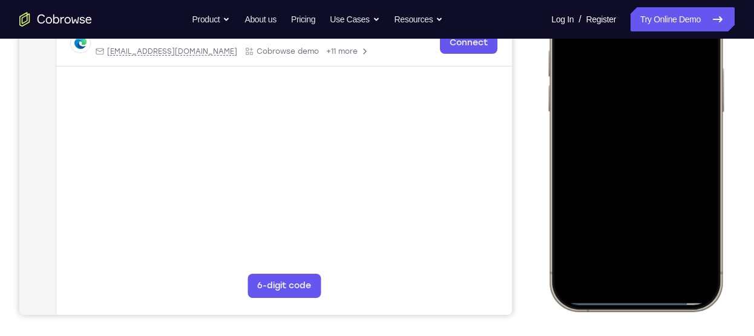
click at [640, 299] on div at bounding box center [635, 131] width 159 height 345
click at [635, 302] on div at bounding box center [635, 131] width 159 height 345
click at [634, 301] on div at bounding box center [635, 131] width 159 height 345
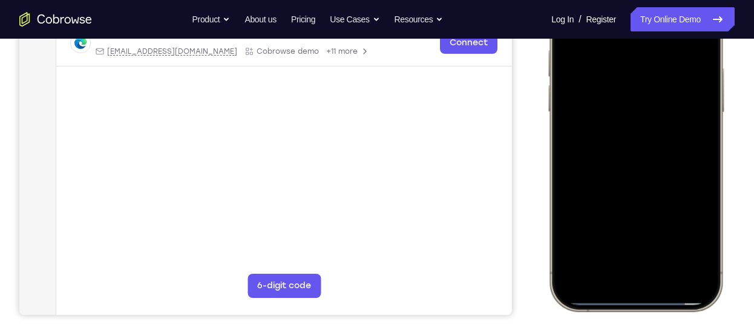
drag, startPoint x: 634, startPoint y: 301, endPoint x: 606, endPoint y: 184, distance: 120.2
click at [606, 184] on div at bounding box center [635, 131] width 159 height 345
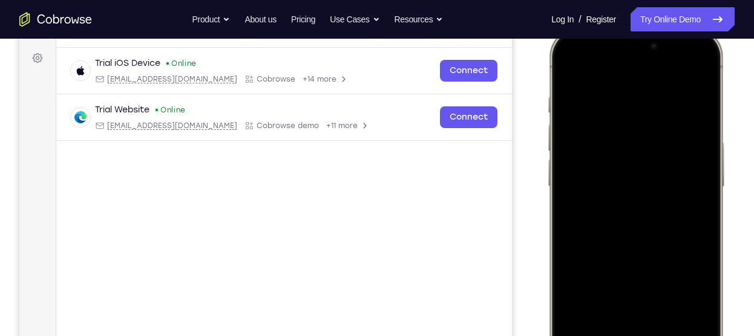
scroll to position [174, 0]
drag, startPoint x: 668, startPoint y: 72, endPoint x: 666, endPoint y: 185, distance: 112.5
click at [666, 185] on div at bounding box center [635, 205] width 159 height 345
click at [708, 62] on div at bounding box center [635, 205] width 159 height 345
click at [702, 71] on div at bounding box center [635, 205] width 159 height 345
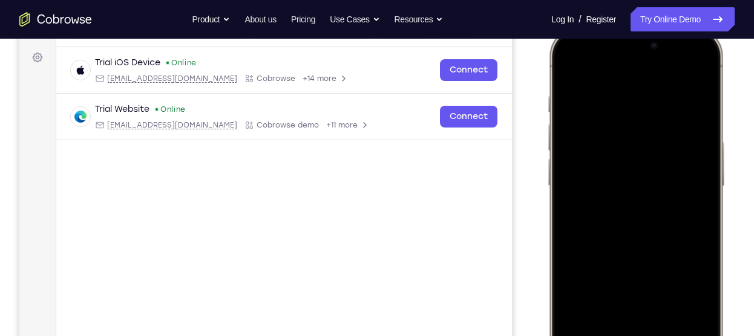
drag, startPoint x: 647, startPoint y: 94, endPoint x: 689, endPoint y: 189, distance: 104.5
click at [689, 189] on div at bounding box center [635, 205] width 159 height 345
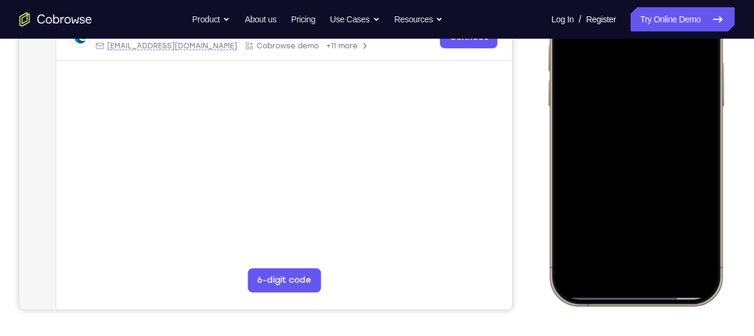
click at [696, 297] on div at bounding box center [635, 126] width 159 height 345
drag, startPoint x: 696, startPoint y: 297, endPoint x: 701, endPoint y: 109, distance: 187.6
click at [701, 109] on div at bounding box center [635, 126] width 159 height 345
drag, startPoint x: 684, startPoint y: 297, endPoint x: 689, endPoint y: 90, distance: 207.0
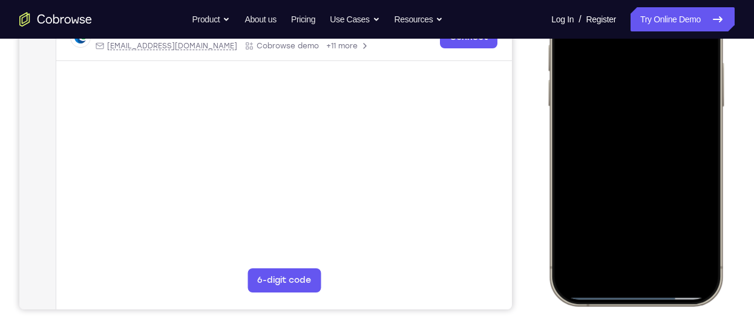
click at [689, 90] on div at bounding box center [635, 126] width 159 height 345
drag, startPoint x: 662, startPoint y: 296, endPoint x: 678, endPoint y: 108, distance: 188.8
click at [678, 108] on div at bounding box center [635, 126] width 159 height 345
click at [581, 298] on div at bounding box center [636, 126] width 178 height 359
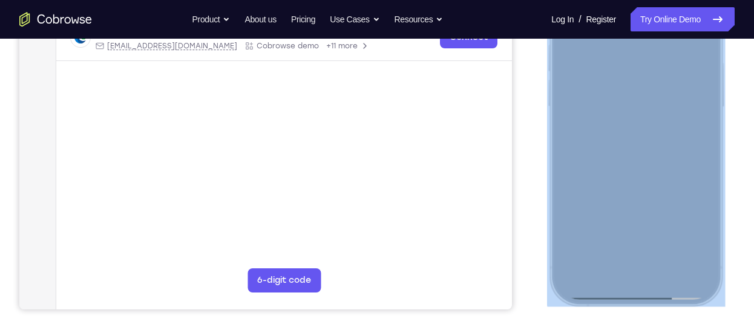
click at [581, 298] on div at bounding box center [635, 126] width 159 height 345
click at [547, 263] on div at bounding box center [636, 126] width 178 height 359
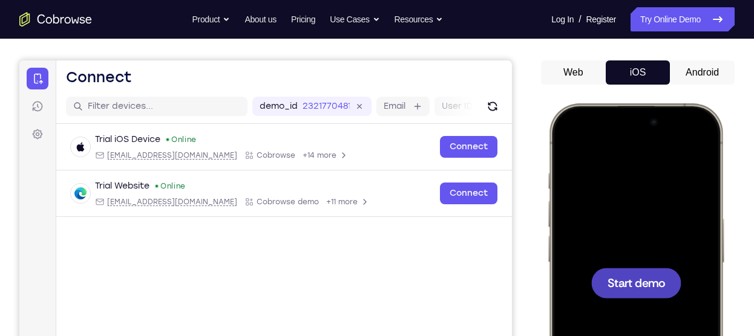
scroll to position [96, 0]
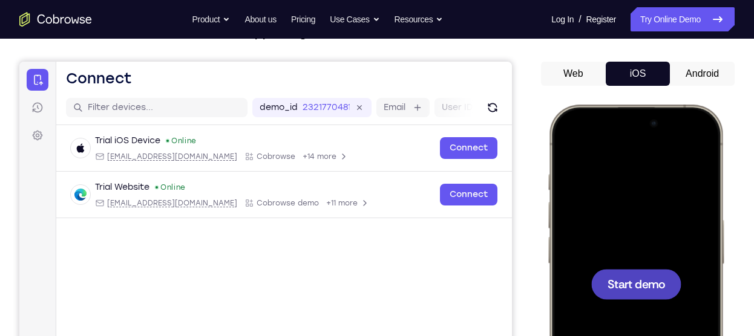
click at [710, 70] on button "Android" at bounding box center [702, 74] width 65 height 24
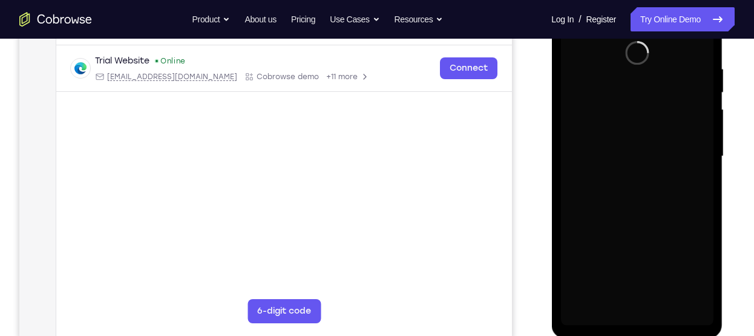
scroll to position [223, 0]
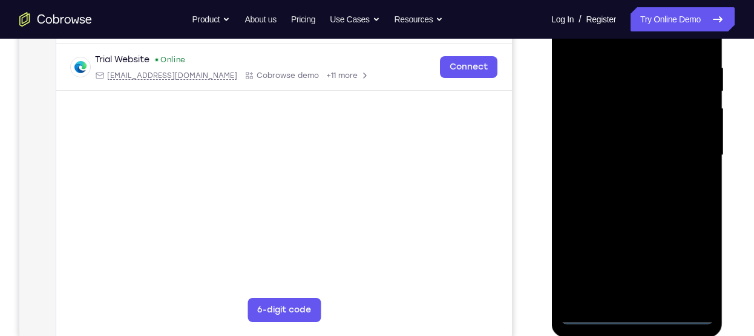
click at [639, 314] on div at bounding box center [636, 155] width 152 height 339
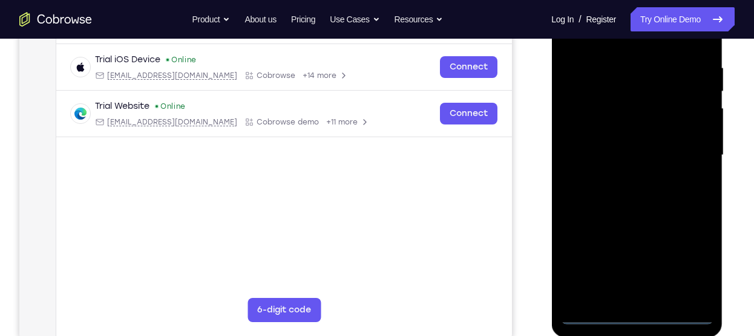
click at [689, 266] on div at bounding box center [636, 155] width 152 height 339
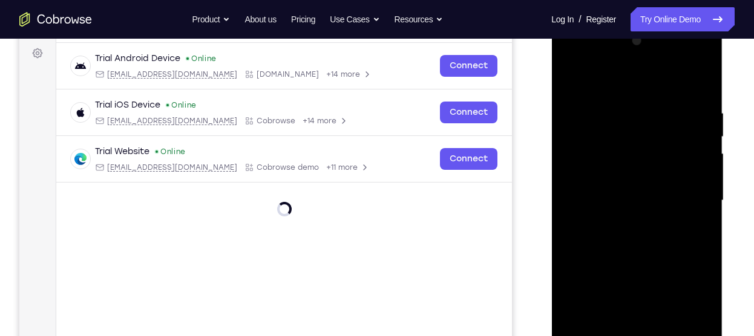
scroll to position [168, 0]
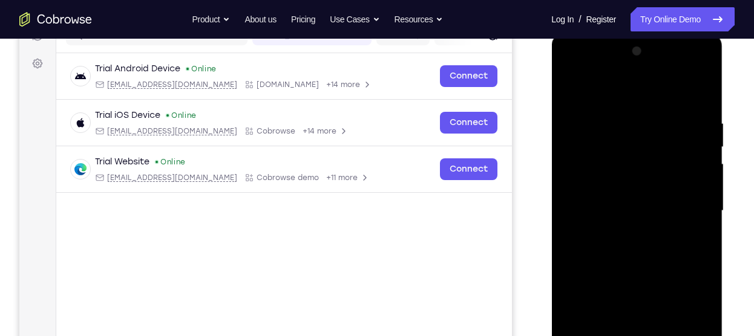
click at [614, 96] on div at bounding box center [636, 211] width 152 height 339
click at [619, 139] on div at bounding box center [636, 211] width 152 height 339
click at [627, 231] on div at bounding box center [636, 211] width 152 height 339
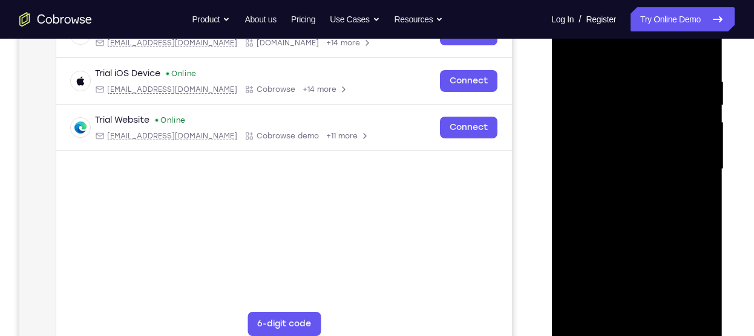
scroll to position [210, 0]
click at [621, 160] on div at bounding box center [636, 168] width 152 height 339
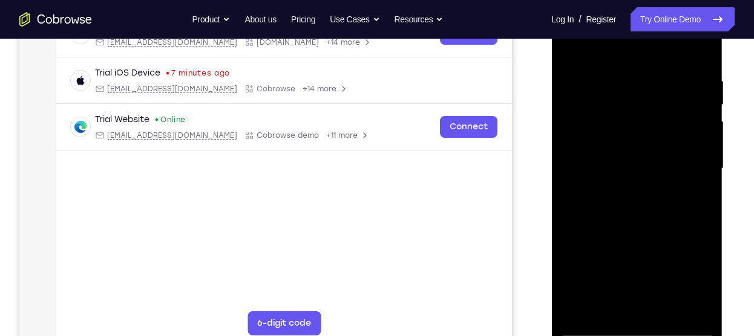
click at [615, 146] on div at bounding box center [636, 168] width 152 height 339
click at [695, 143] on div at bounding box center [636, 168] width 152 height 339
click at [647, 167] on div at bounding box center [636, 168] width 152 height 339
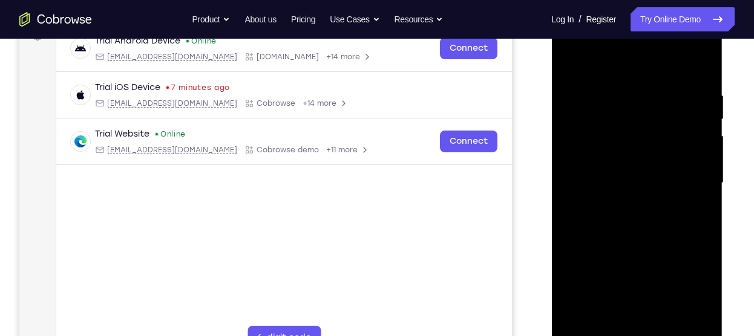
scroll to position [192, 0]
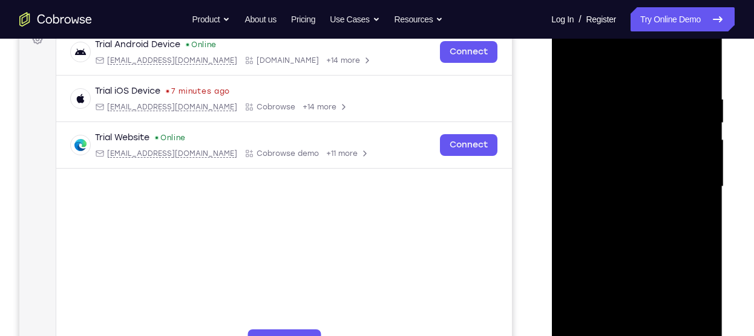
click at [633, 220] on div at bounding box center [636, 187] width 152 height 339
click at [632, 250] on div at bounding box center [636, 187] width 152 height 339
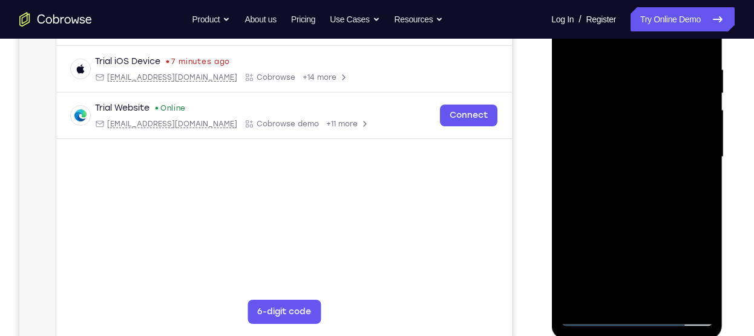
scroll to position [224, 0]
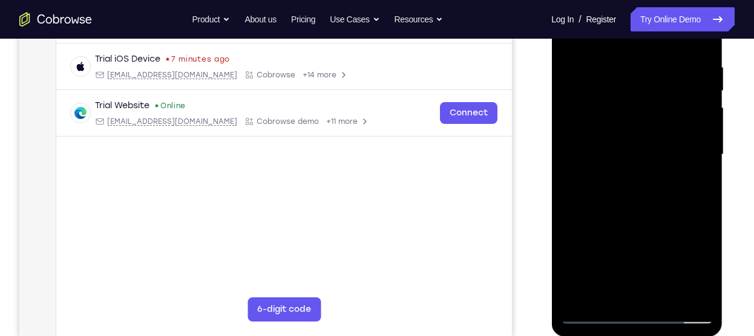
click at [618, 90] on div at bounding box center [636, 154] width 152 height 339
click at [630, 128] on div at bounding box center [636, 154] width 152 height 339
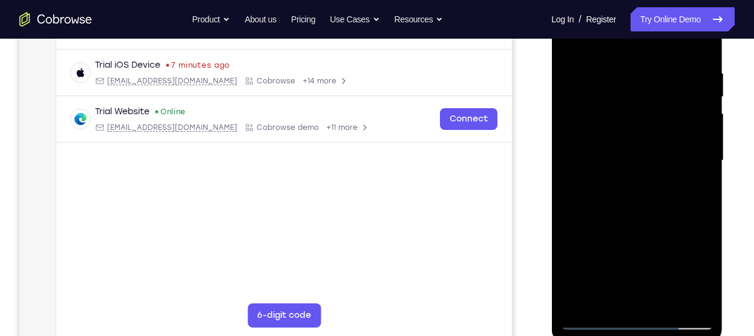
scroll to position [218, 0]
click at [638, 226] on div at bounding box center [636, 160] width 152 height 339
click at [630, 143] on div at bounding box center [636, 160] width 152 height 339
click at [633, 298] on div at bounding box center [636, 160] width 152 height 339
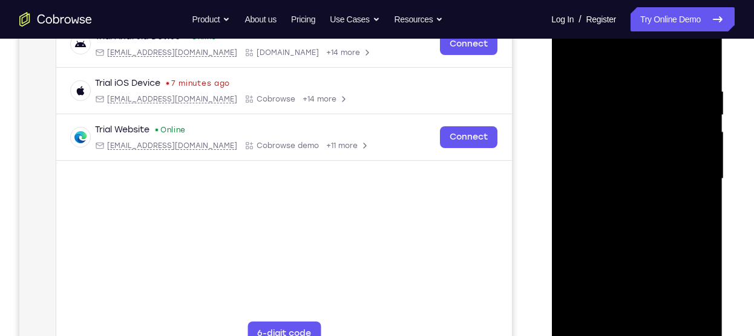
scroll to position [198, 0]
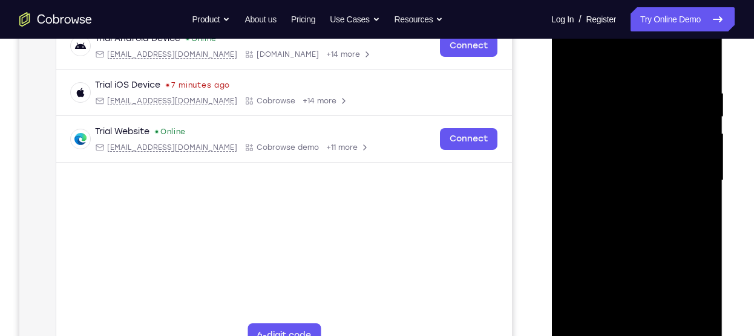
click at [632, 166] on div at bounding box center [636, 180] width 152 height 339
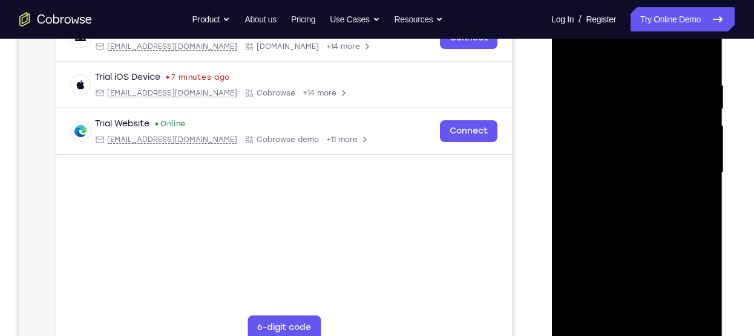
scroll to position [124, 0]
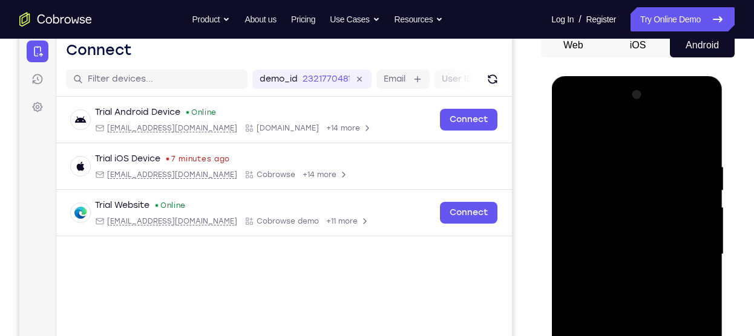
drag, startPoint x: 624, startPoint y: 149, endPoint x: 657, endPoint y: 367, distance: 219.7
click at [657, 336] on div at bounding box center [636, 254] width 152 height 339
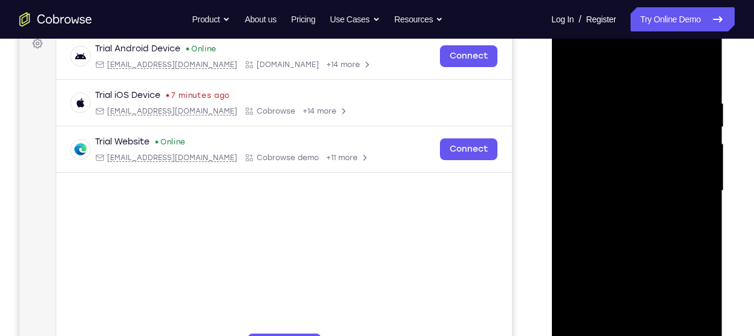
scroll to position [187, 0]
drag, startPoint x: 641, startPoint y: 119, endPoint x: 661, endPoint y: 293, distance: 174.8
click at [661, 293] on div at bounding box center [636, 191] width 152 height 339
click at [647, 47] on div at bounding box center [636, 191] width 152 height 339
click at [583, 105] on div at bounding box center [636, 191] width 152 height 339
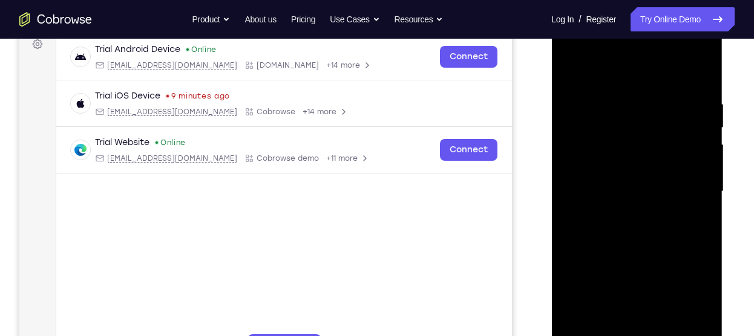
scroll to position [212, 0]
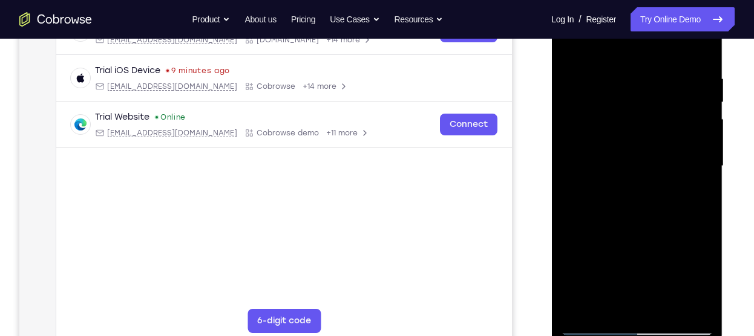
click at [640, 187] on div at bounding box center [636, 166] width 152 height 339
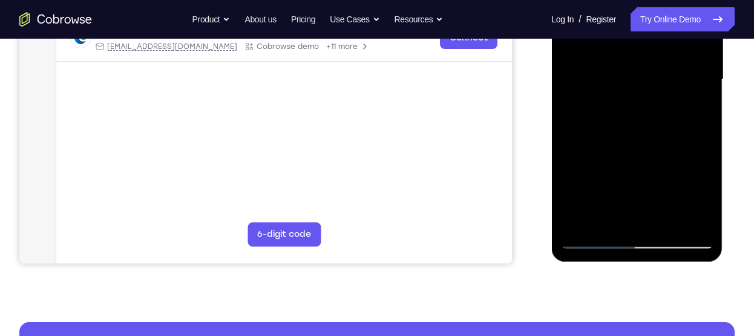
scroll to position [299, 0]
click at [593, 234] on div at bounding box center [636, 79] width 152 height 339
click at [593, 241] on div at bounding box center [636, 79] width 152 height 339
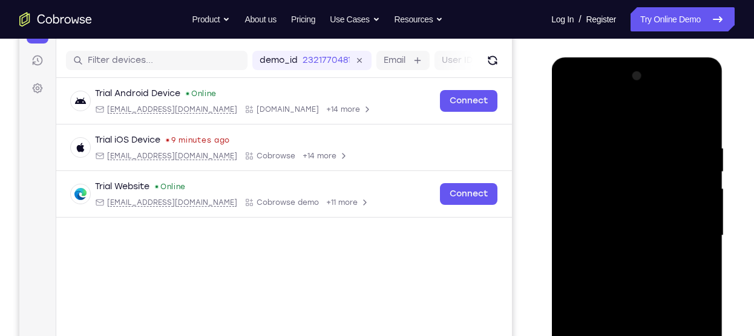
scroll to position [142, 0]
